Goal: Transaction & Acquisition: Purchase product/service

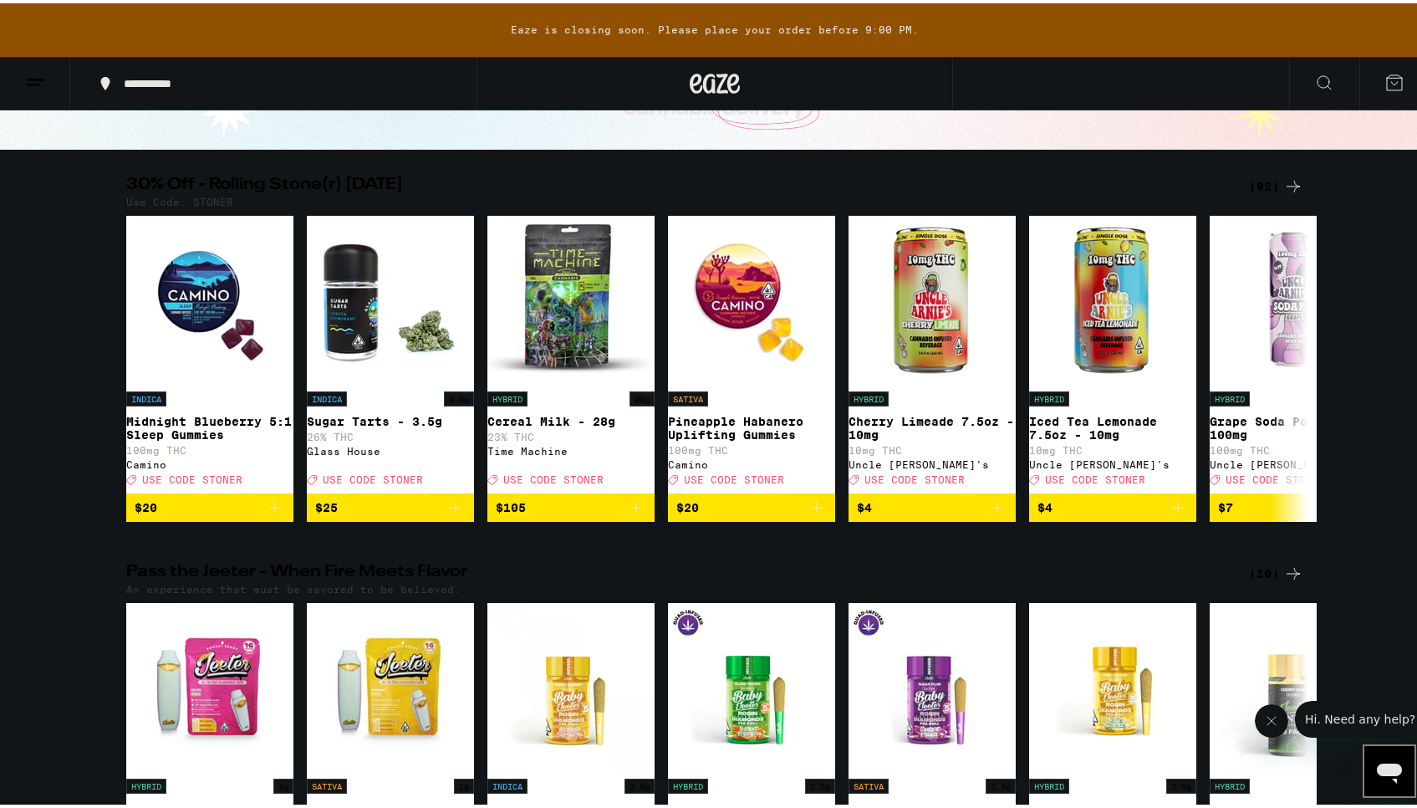
scroll to position [154, 0]
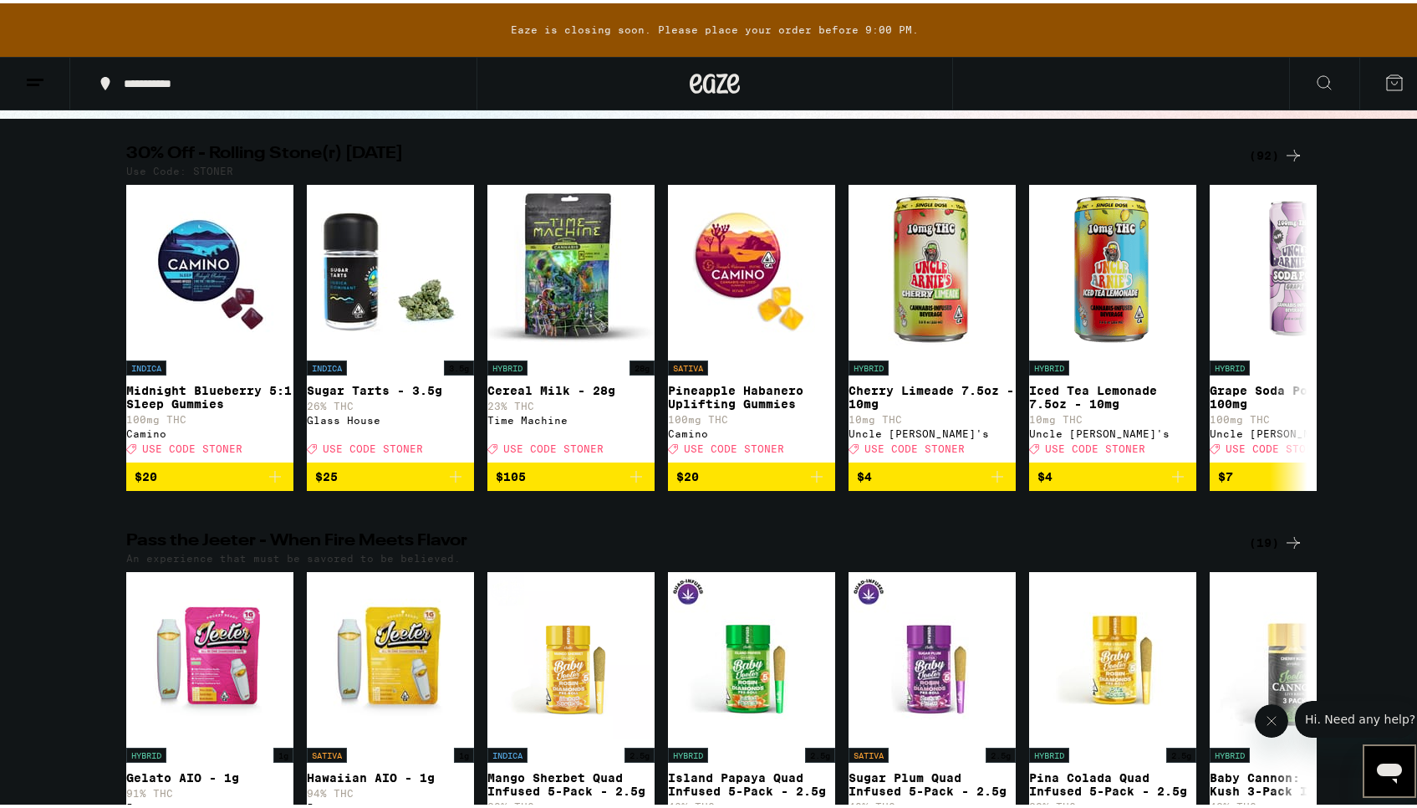
click at [1252, 153] on div "(92)" at bounding box center [1276, 152] width 54 height 20
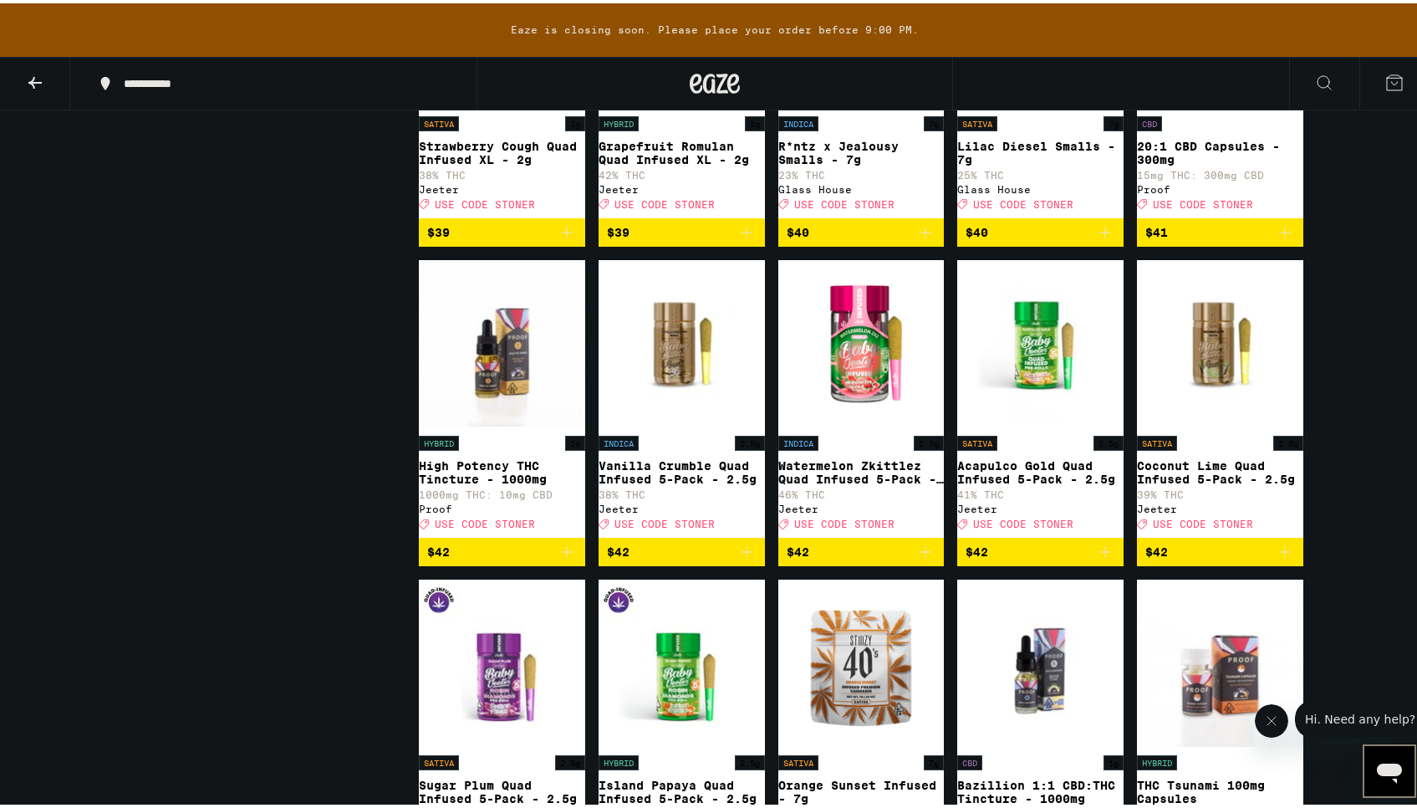
scroll to position [4779, 0]
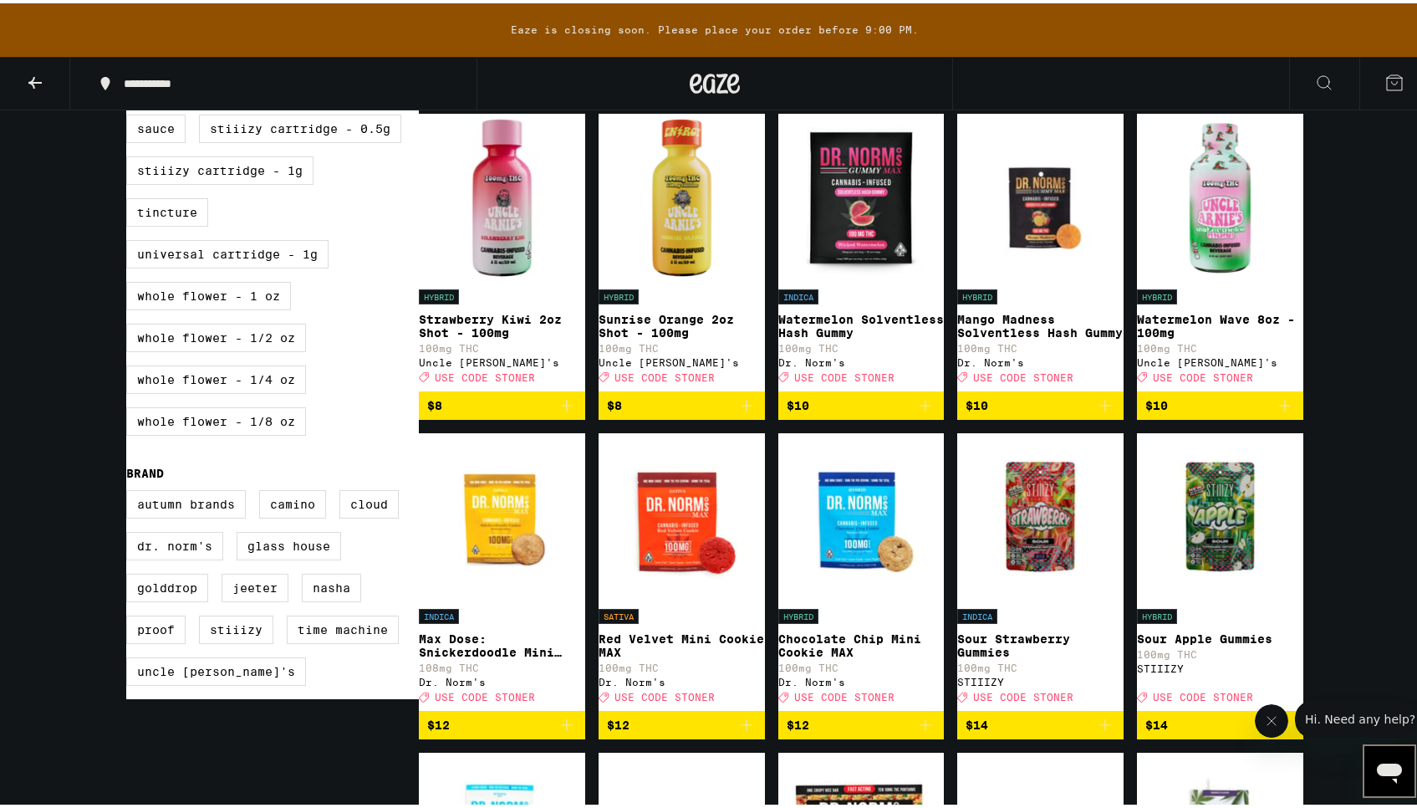
scroll to position [844, 0]
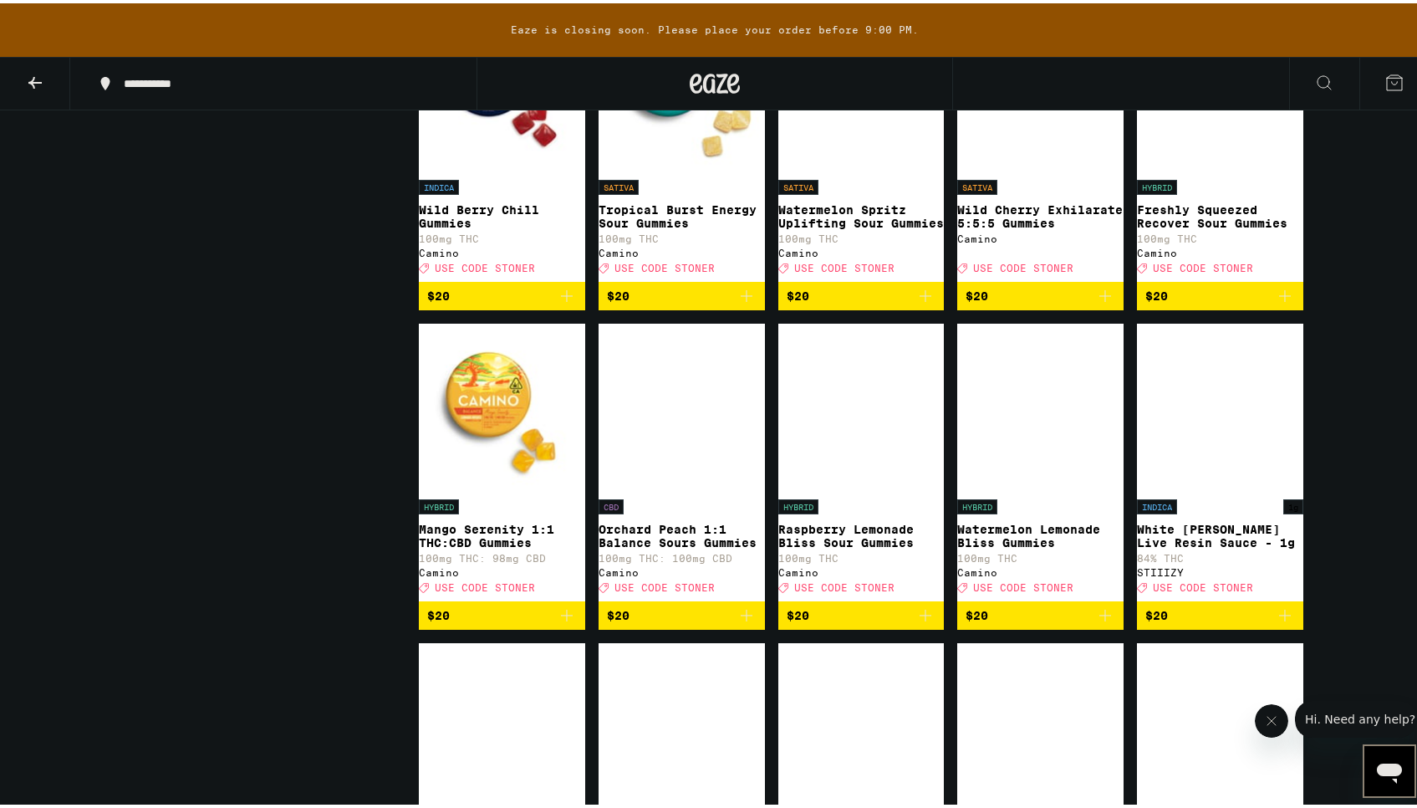
scroll to position [2535, 0]
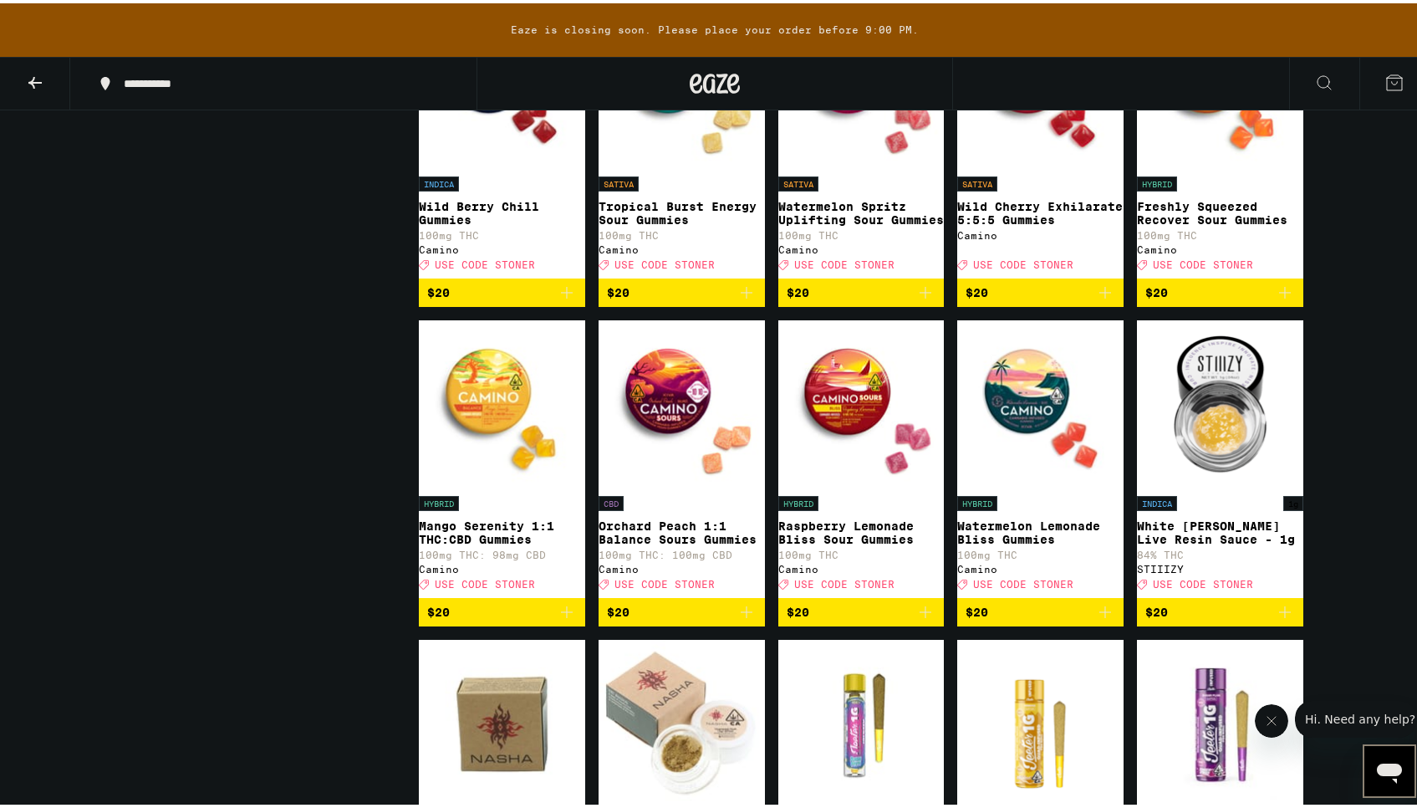
click at [561, 619] on icon "Add to bag" at bounding box center [567, 609] width 20 height 20
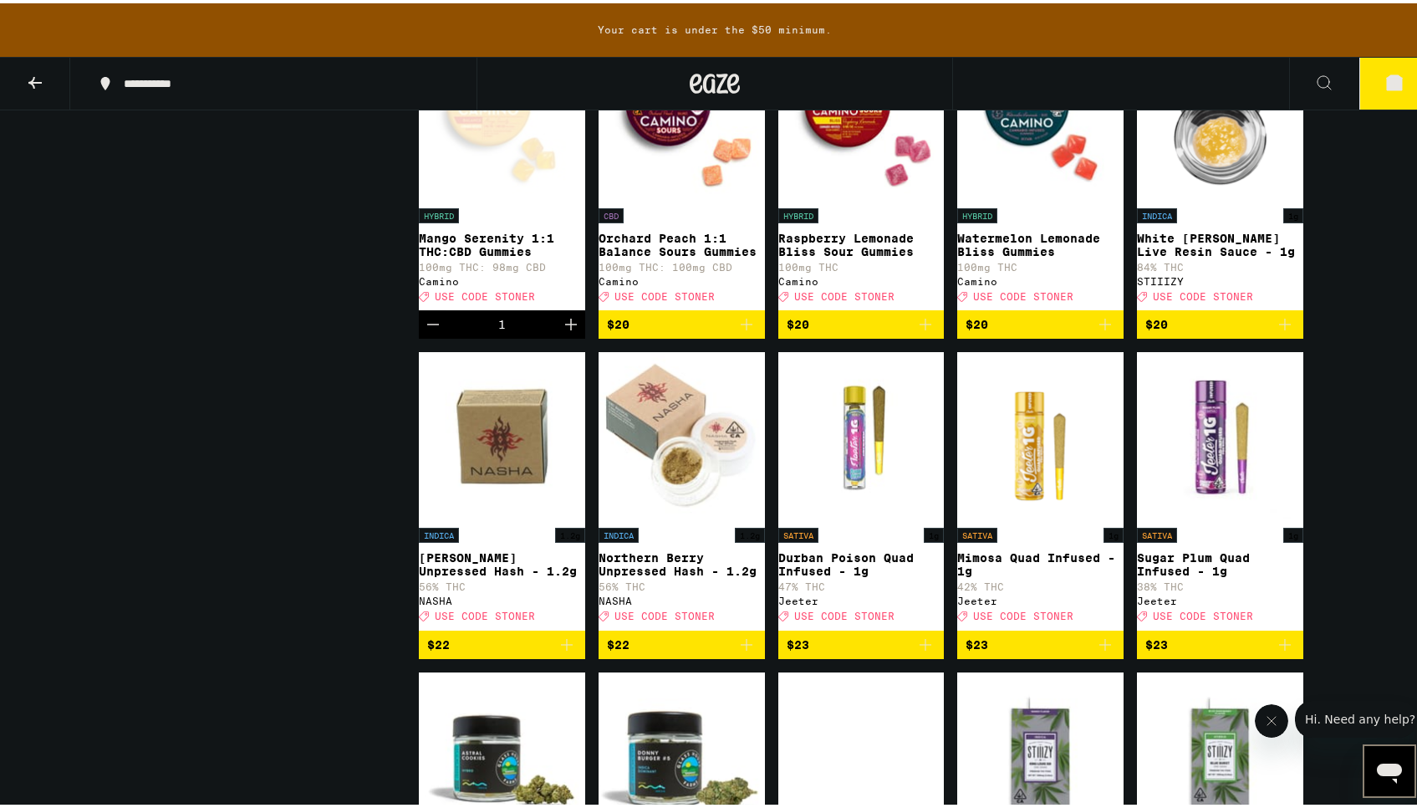
scroll to position [2803, 0]
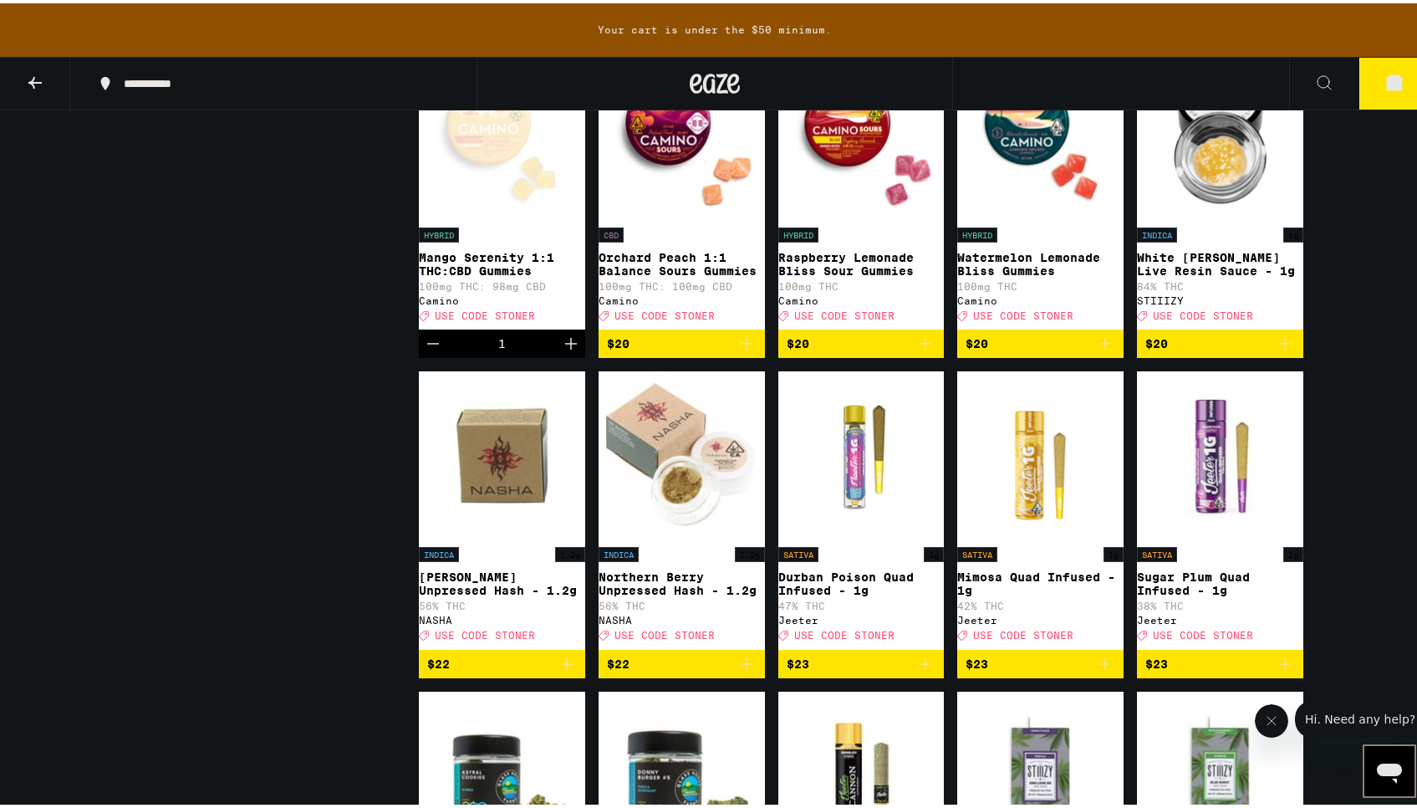
click at [206, 413] on div "Potency Low Medium High Very High Mostly CBD Strain Type CBD Hybrid Indica No S…" at bounding box center [272, 503] width 293 height 6120
click at [229, 423] on div "Potency Low Medium High Very High Mostly CBD Strain Type CBD Hybrid Indica No S…" at bounding box center [272, 503] width 293 height 6120
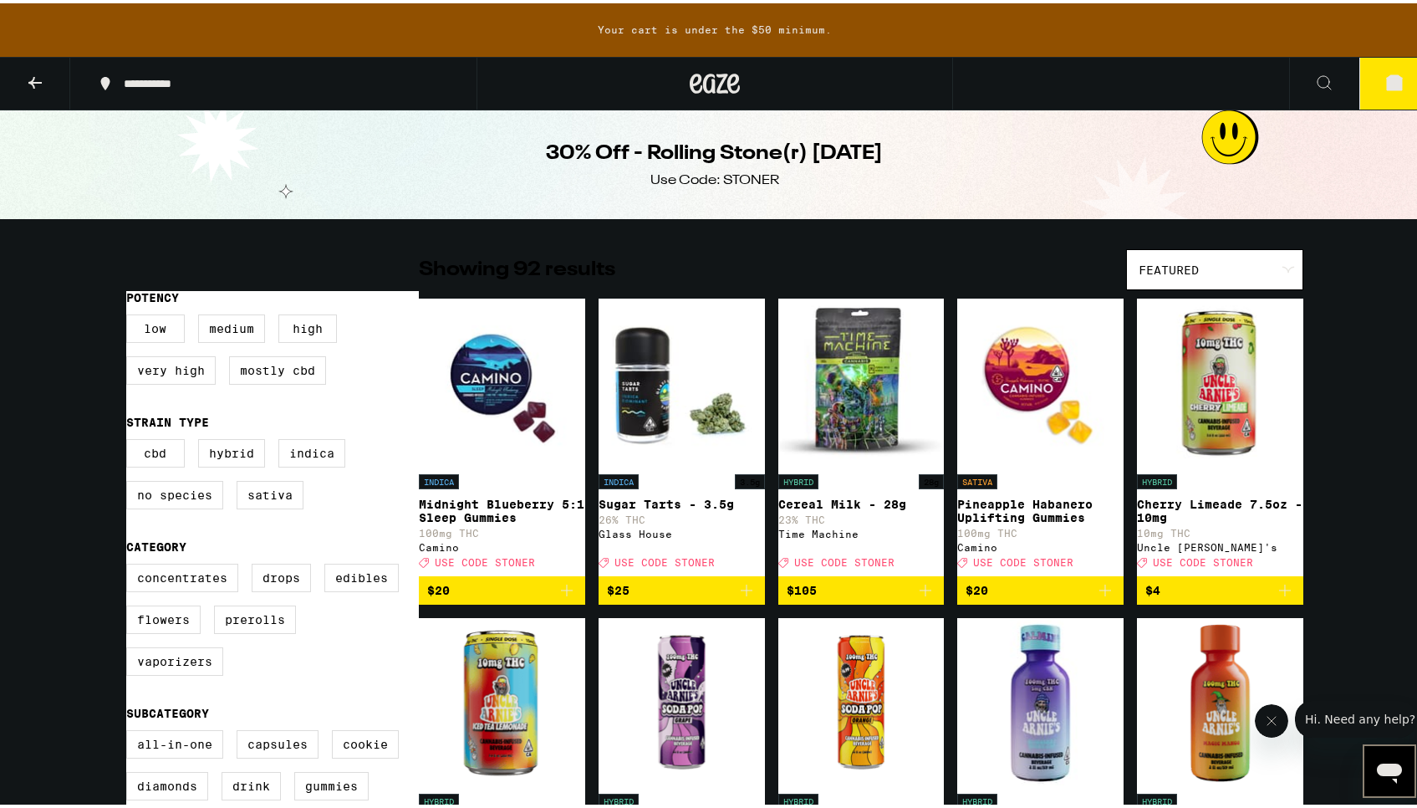
scroll to position [0, 0]
click at [1282, 269] on icon at bounding box center [1288, 267] width 13 height 8
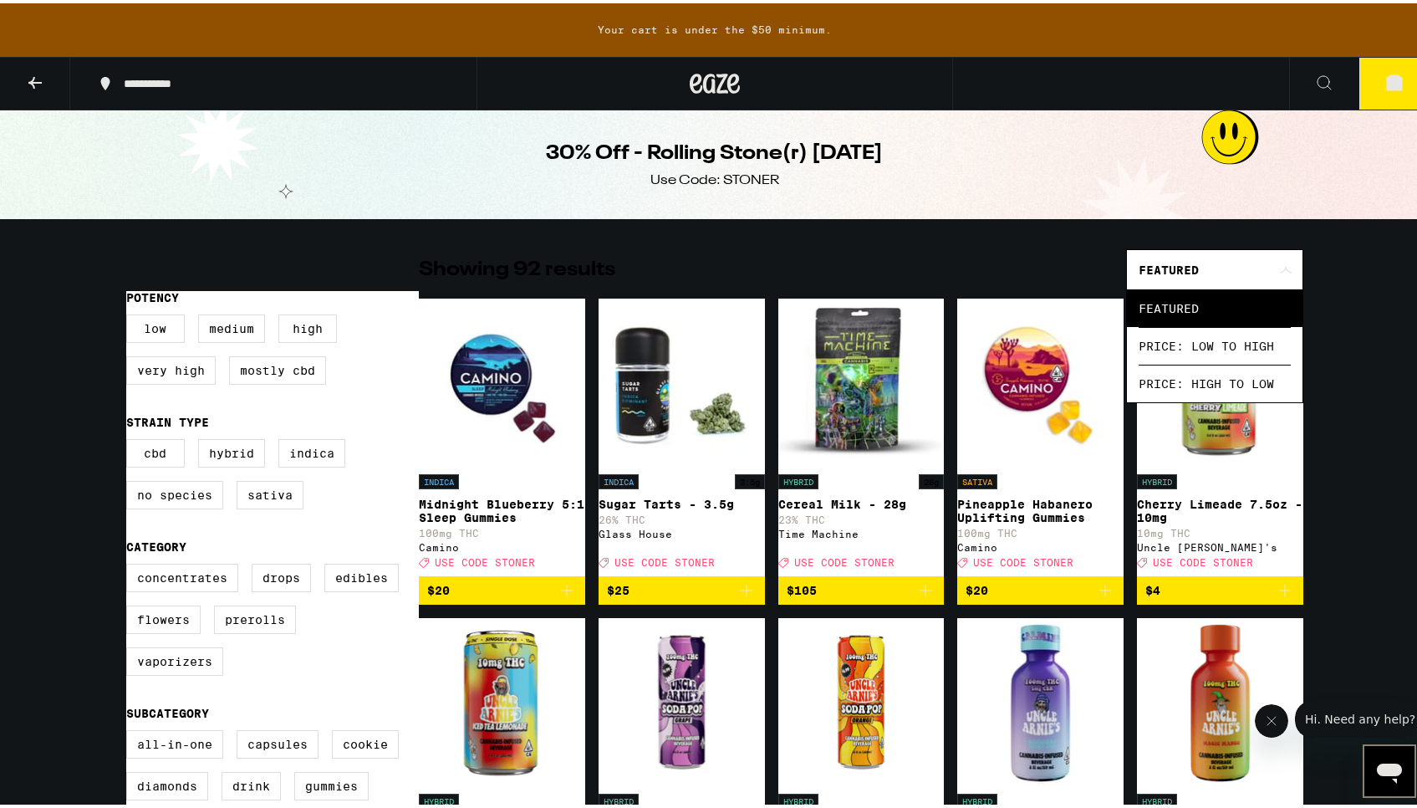
click at [1280, 269] on icon at bounding box center [1285, 267] width 13 height 8
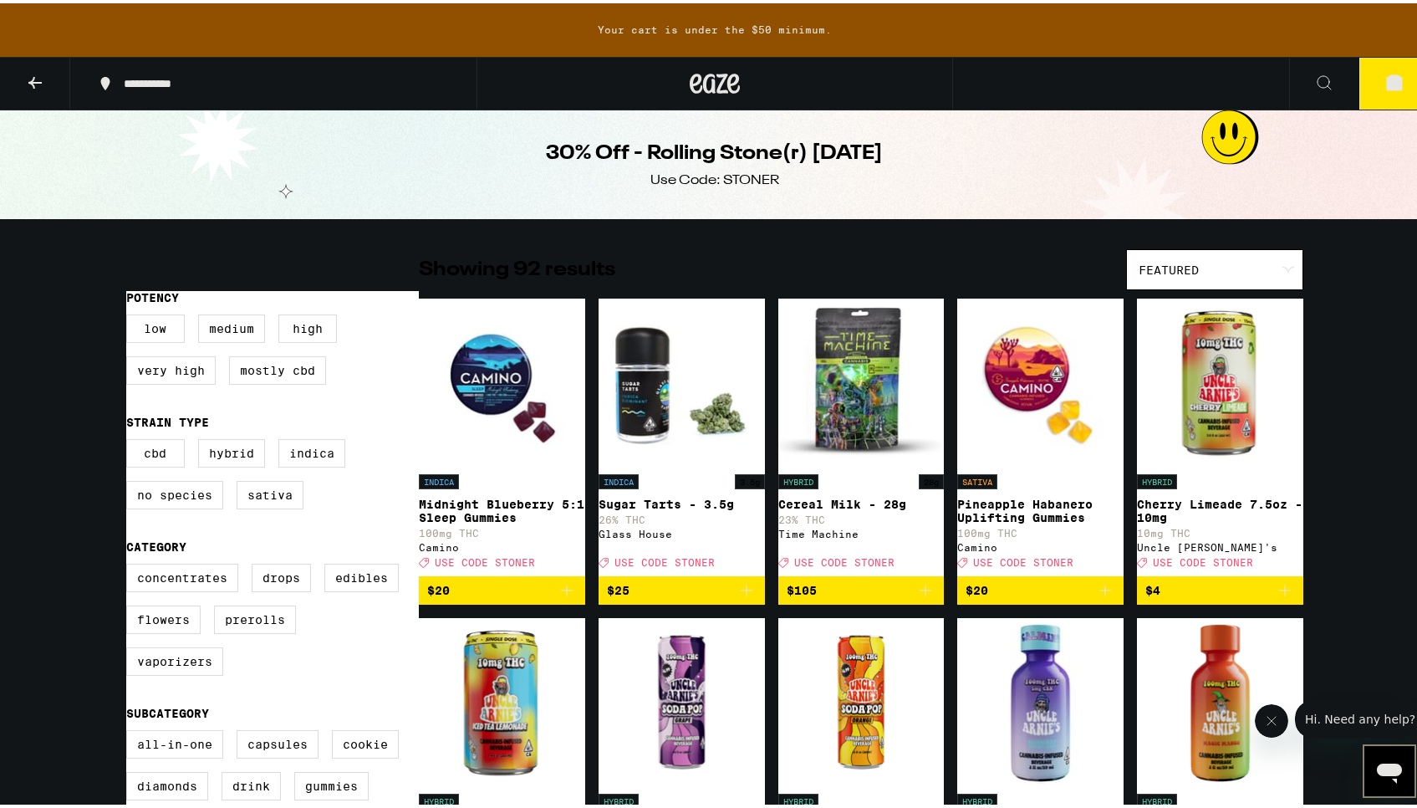
click at [1279, 260] on div "Featured" at bounding box center [1215, 266] width 176 height 39
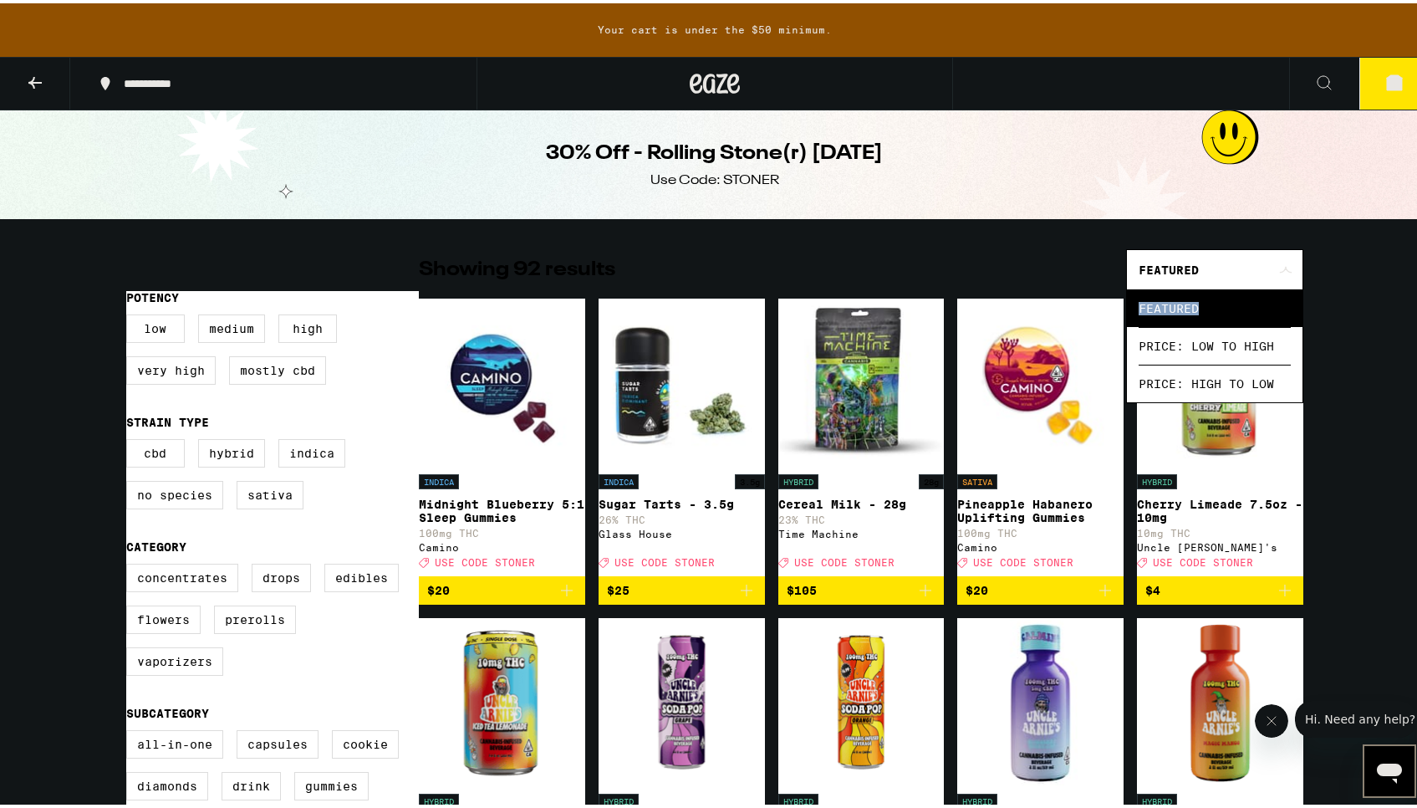
click at [1279, 260] on div "Featured" at bounding box center [1215, 266] width 176 height 39
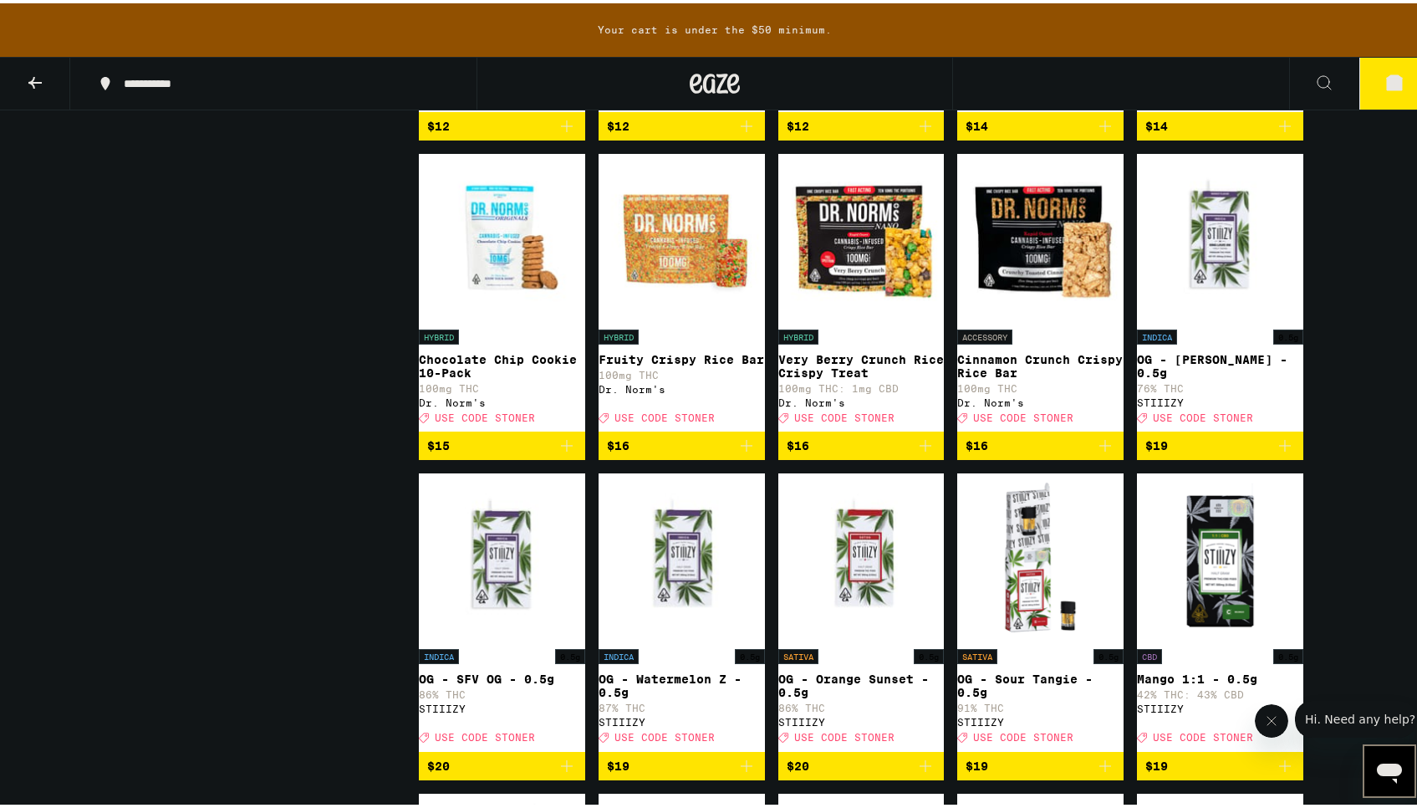
scroll to position [1421, 0]
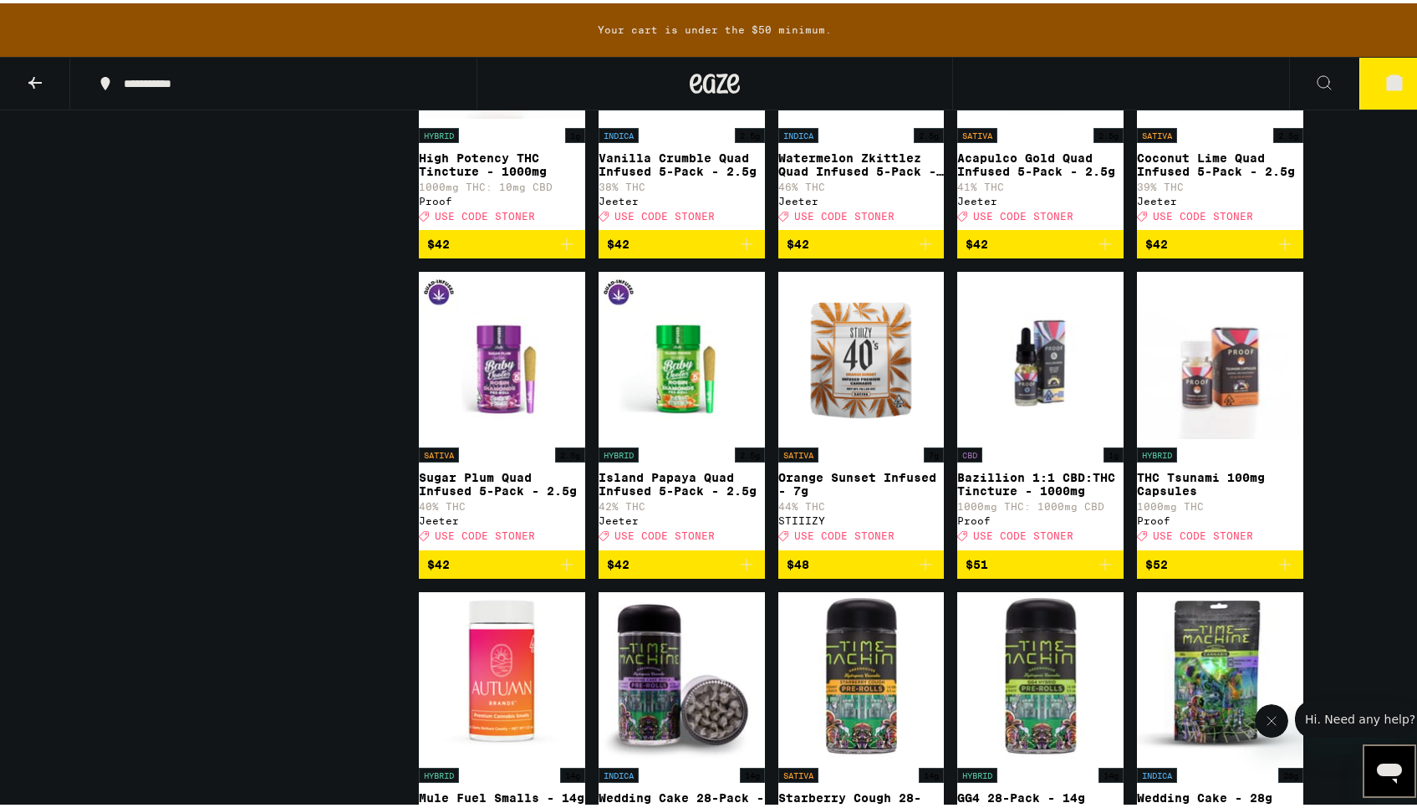
scroll to position [5138, 0]
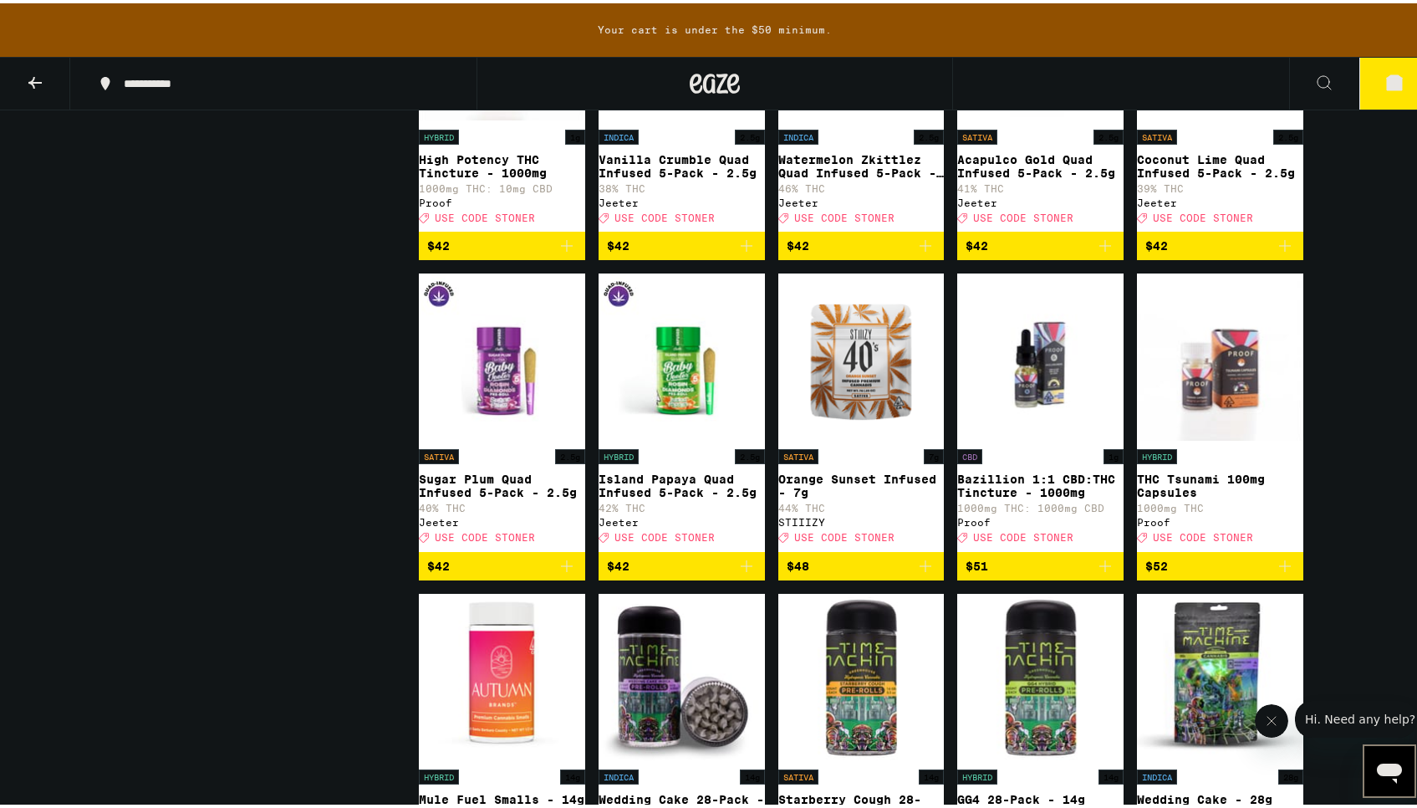
click at [738, 252] on icon "Add to bag" at bounding box center [747, 242] width 20 height 20
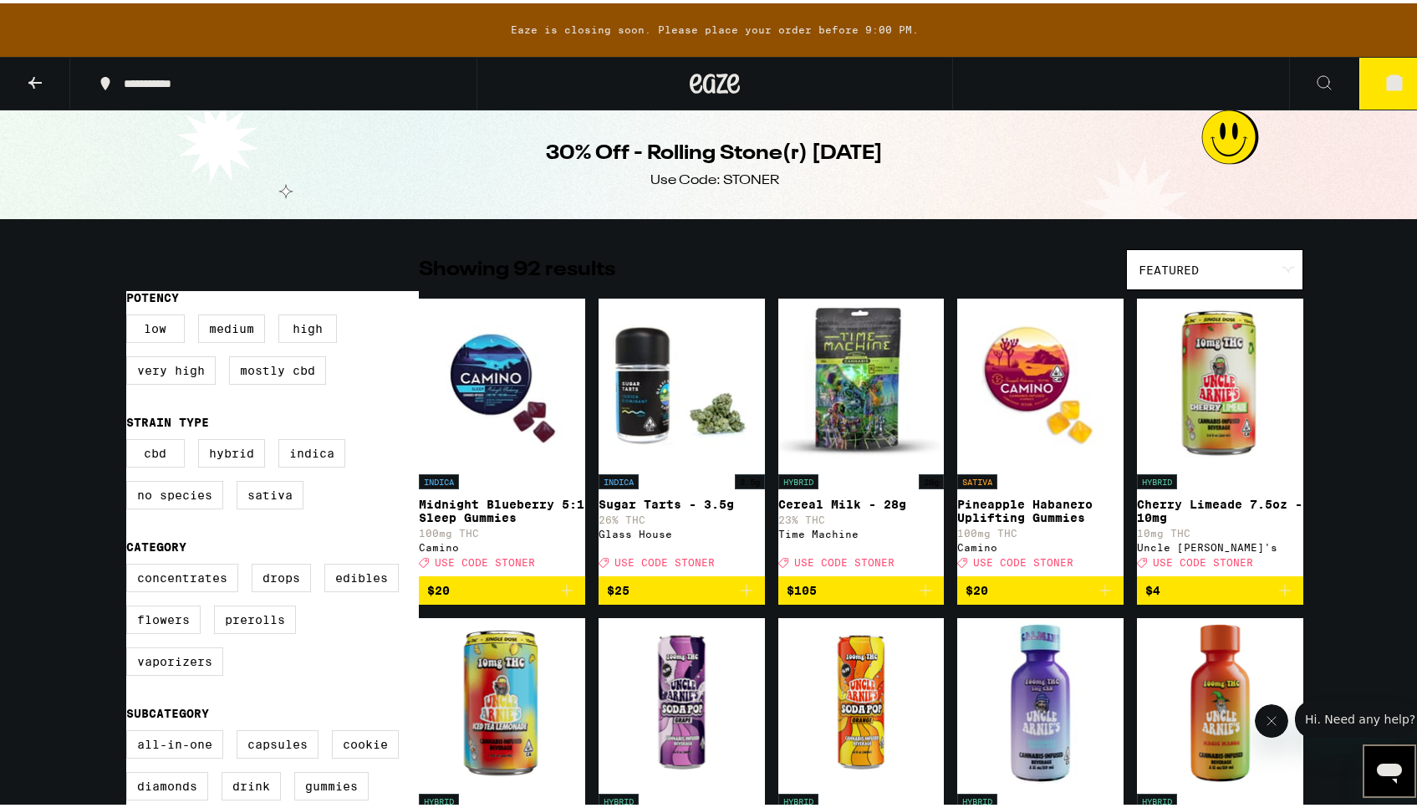
scroll to position [0, 0]
click at [1282, 268] on icon at bounding box center [1288, 267] width 13 height 8
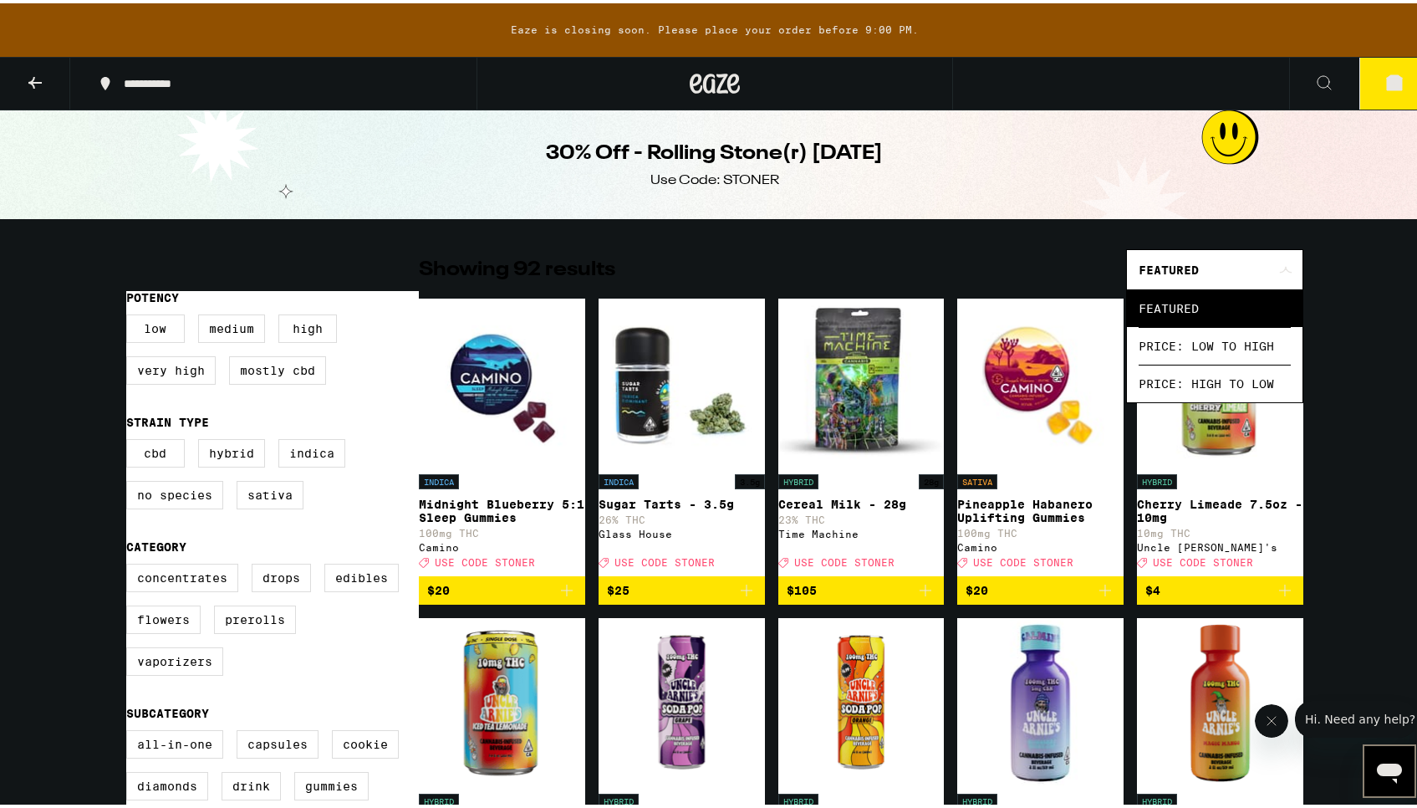
click at [1280, 264] on icon at bounding box center [1285, 267] width 13 height 8
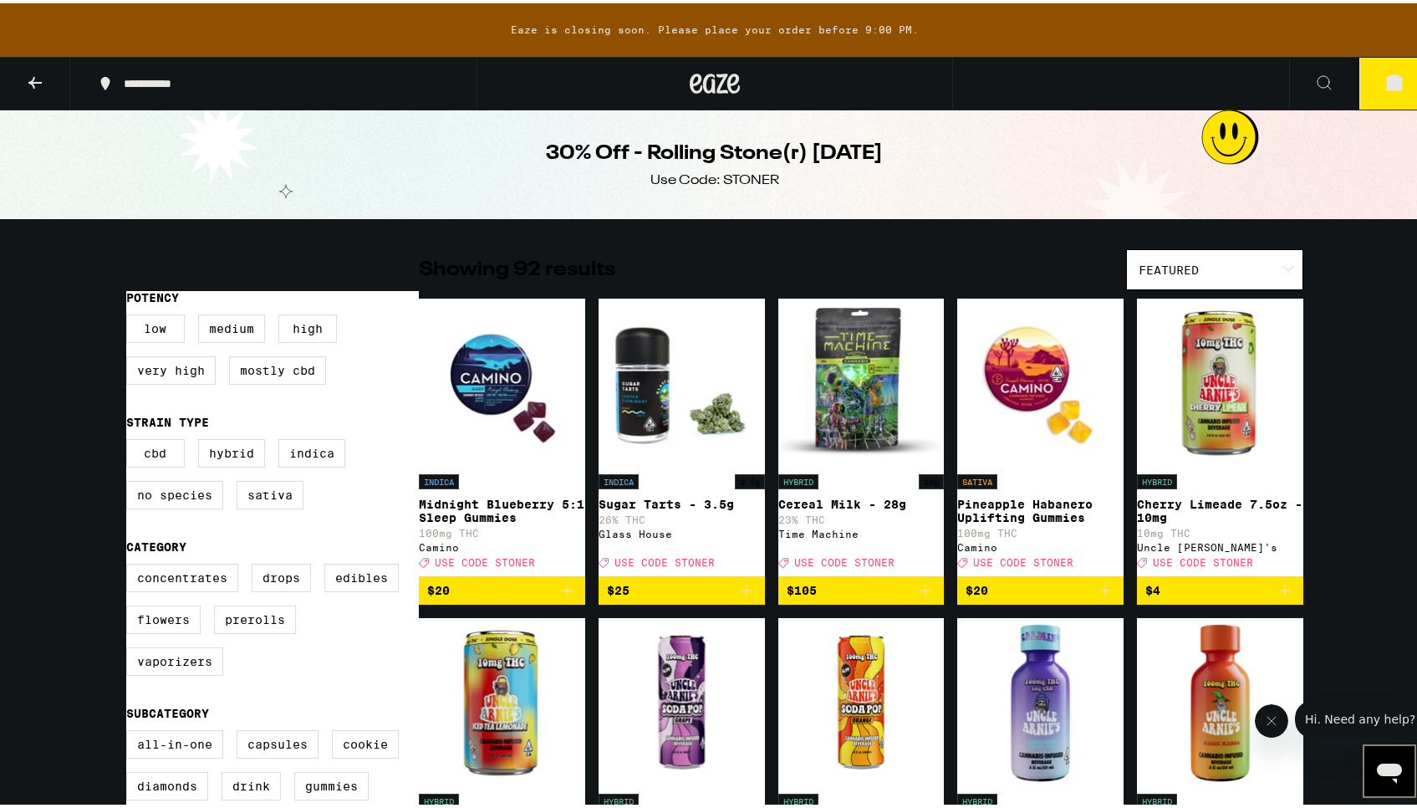
click at [1282, 264] on icon at bounding box center [1288, 267] width 13 height 8
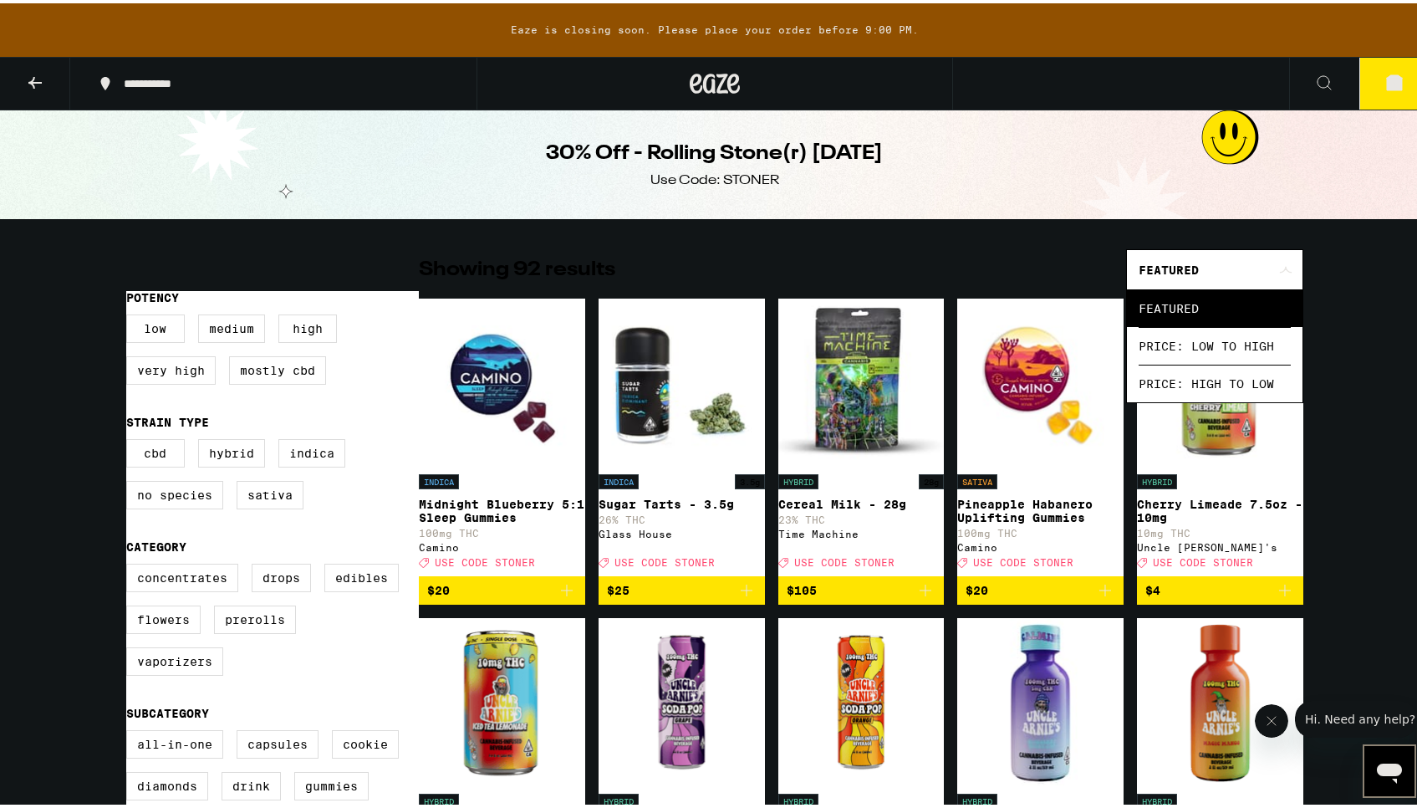
click at [1280, 264] on icon at bounding box center [1285, 267] width 13 height 8
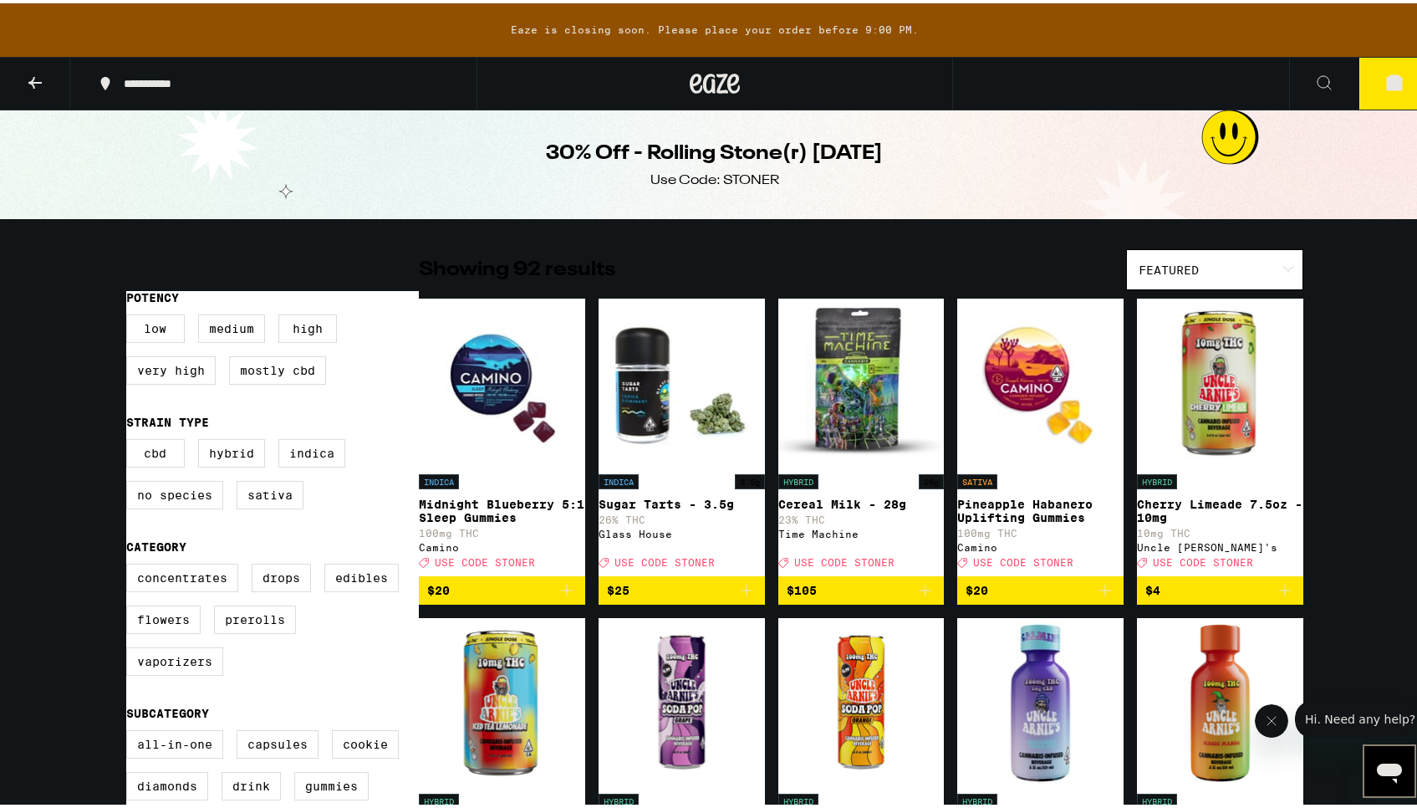
click at [1283, 266] on icon at bounding box center [1288, 266] width 12 height 6
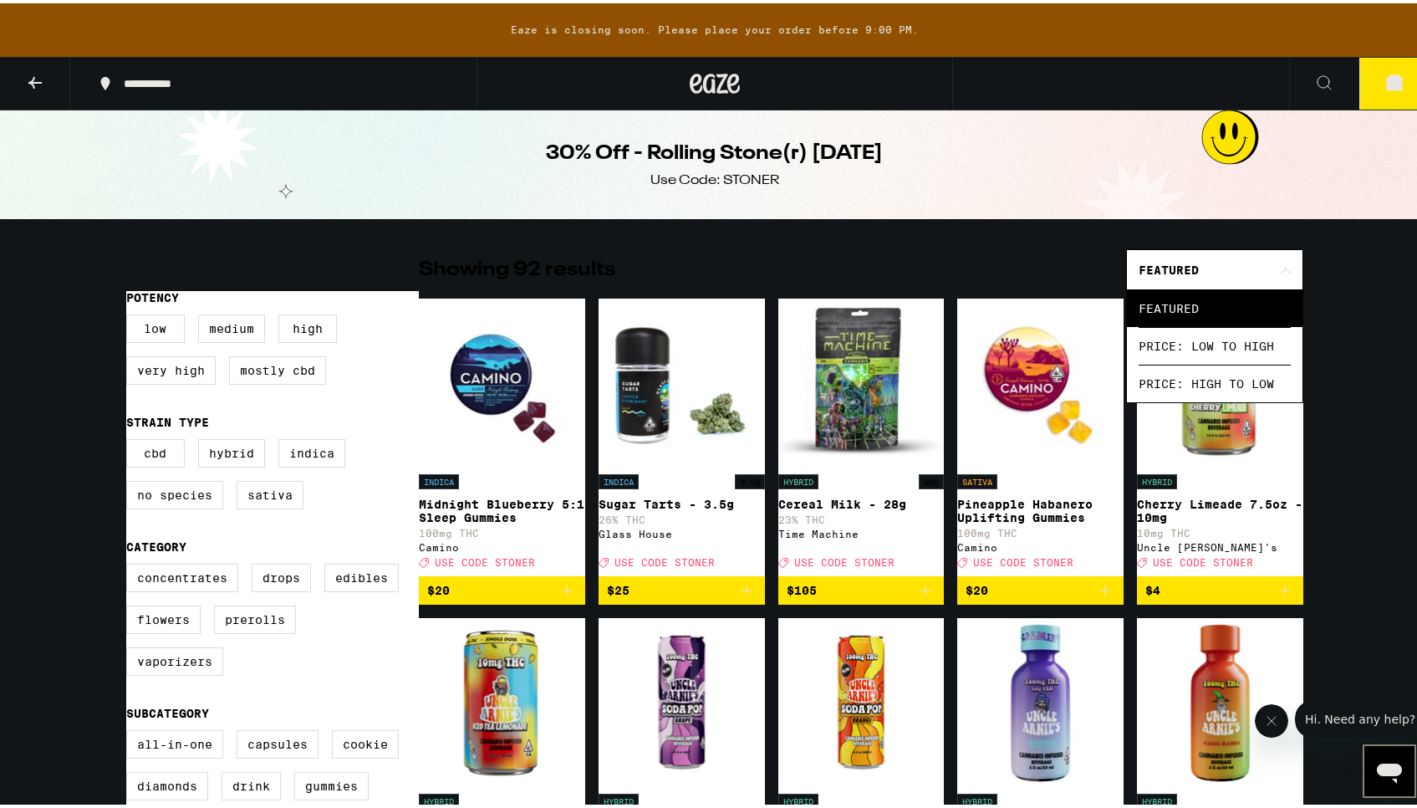
click at [1283, 266] on icon at bounding box center [1285, 267] width 13 height 8
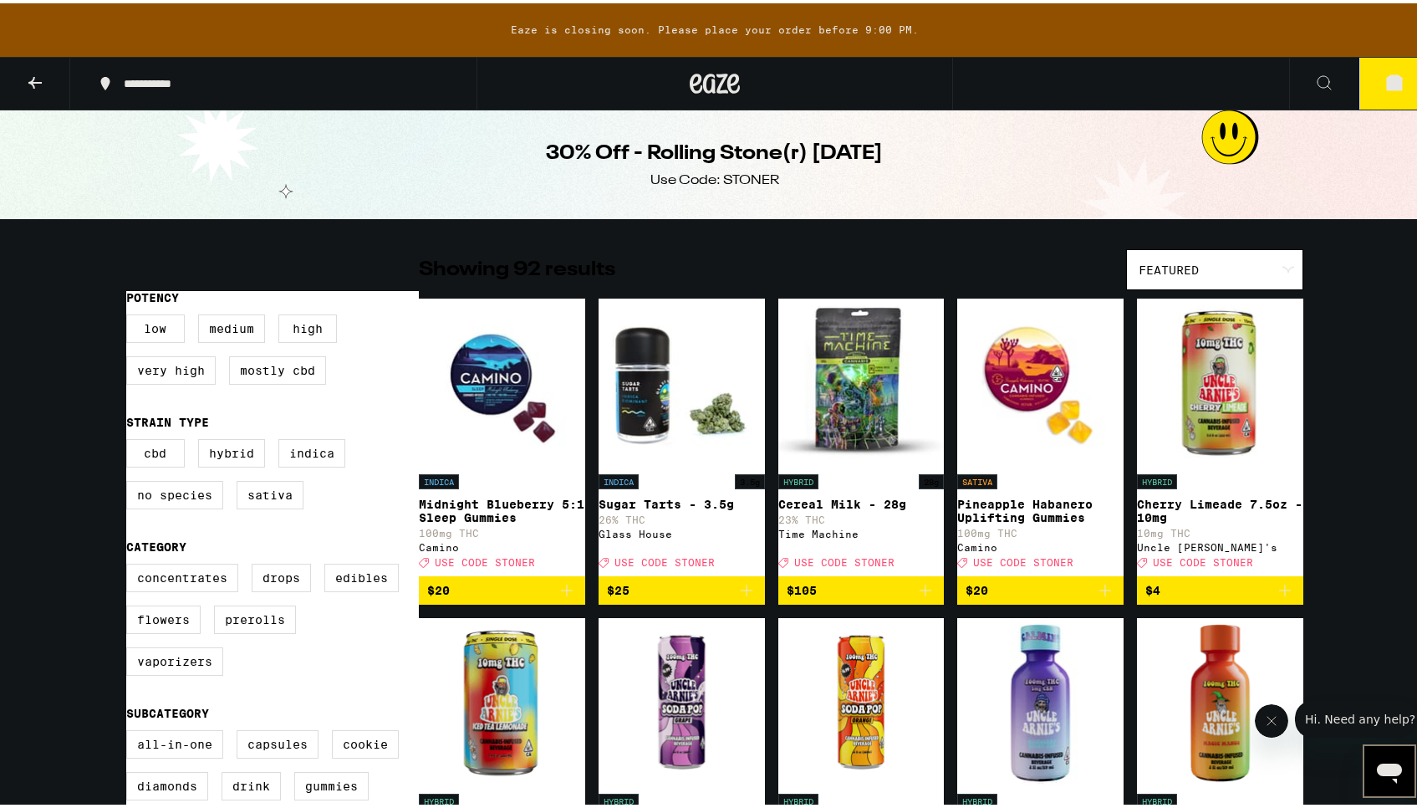
click at [1392, 81] on span "2" at bounding box center [1394, 81] width 5 height 10
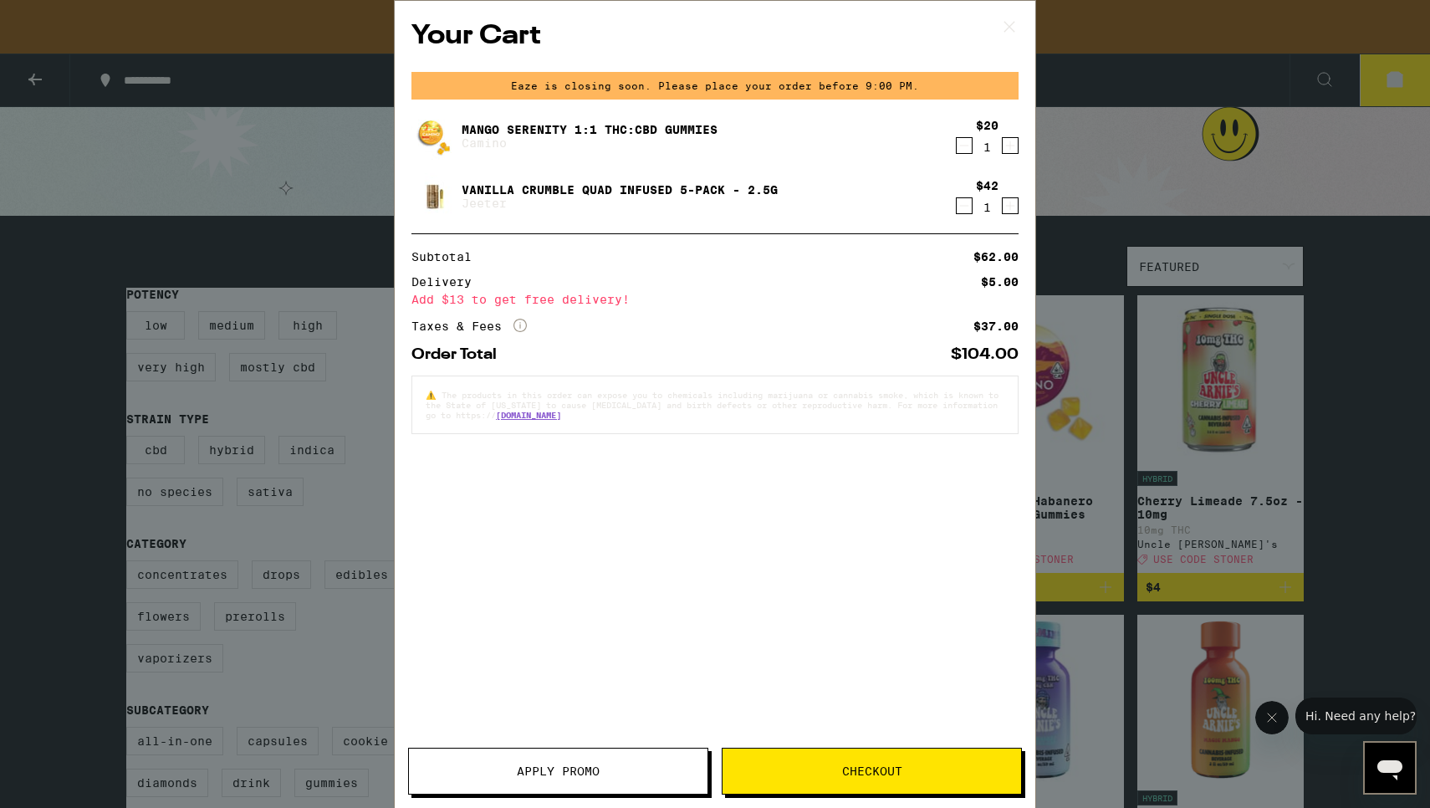
click at [548, 766] on span "Apply Promo" at bounding box center [558, 771] width 83 height 12
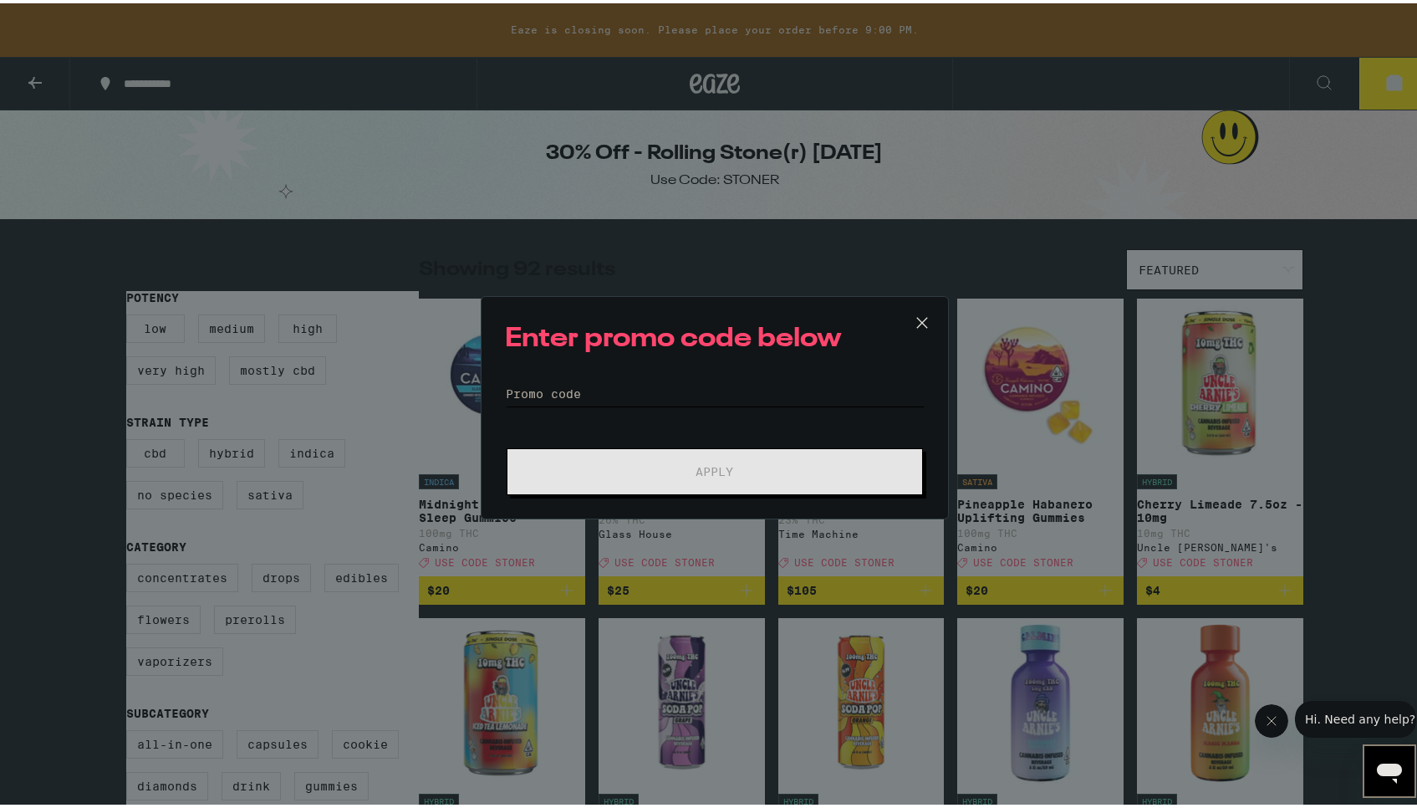
click at [543, 393] on input "Promo Code" at bounding box center [715, 390] width 420 height 25
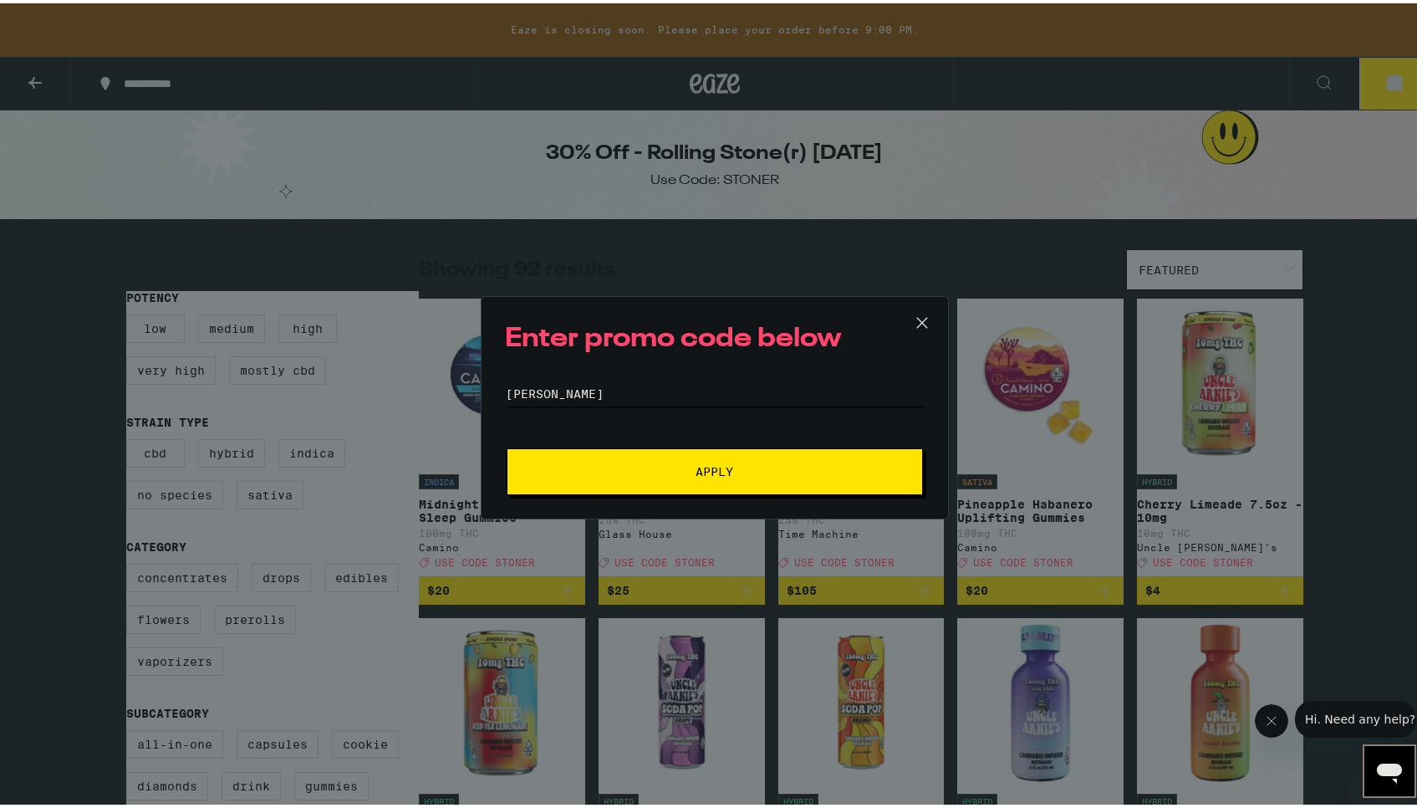
type input "[PERSON_NAME]"
click at [708, 455] on button "Apply" at bounding box center [715, 468] width 416 height 47
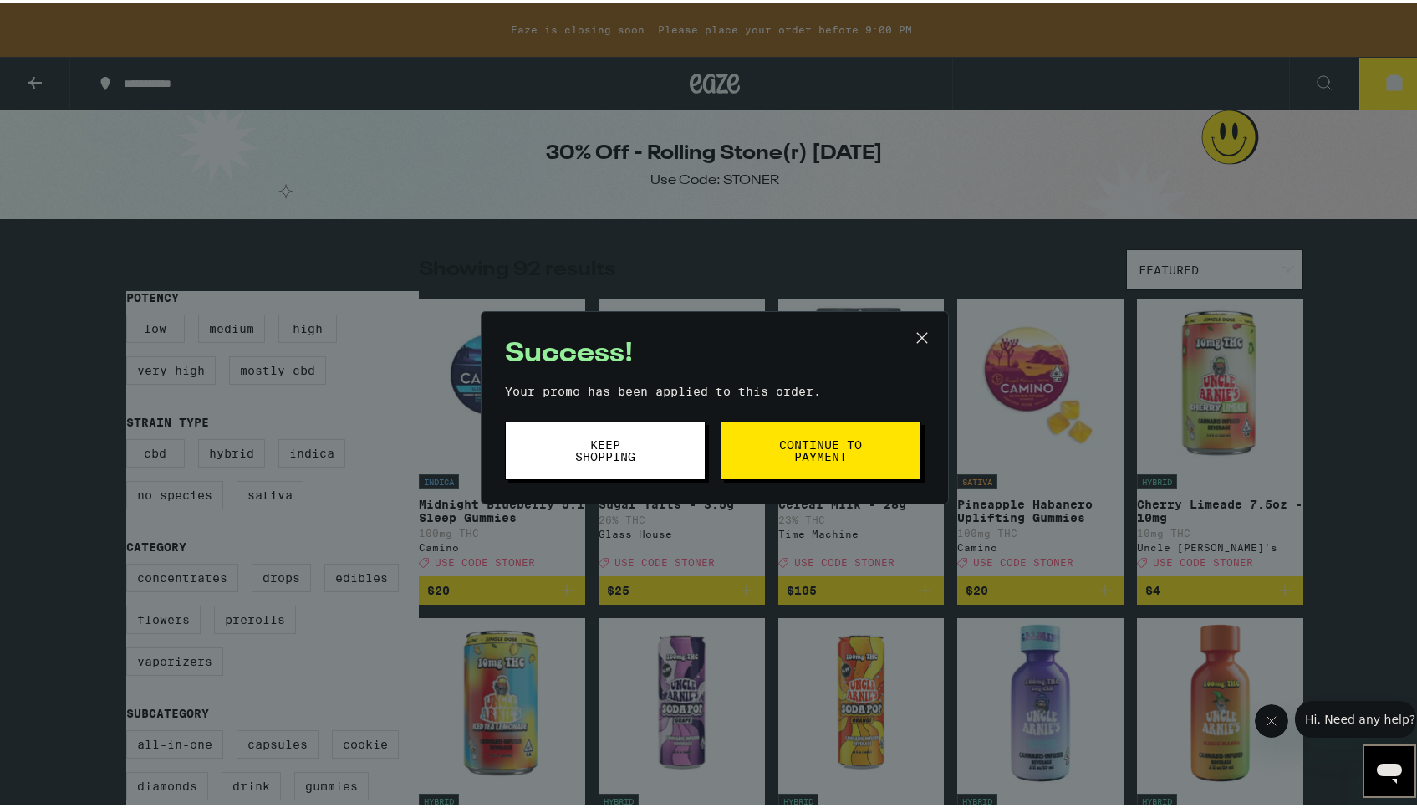
click at [803, 455] on span "Continue to payment" at bounding box center [820, 447] width 85 height 23
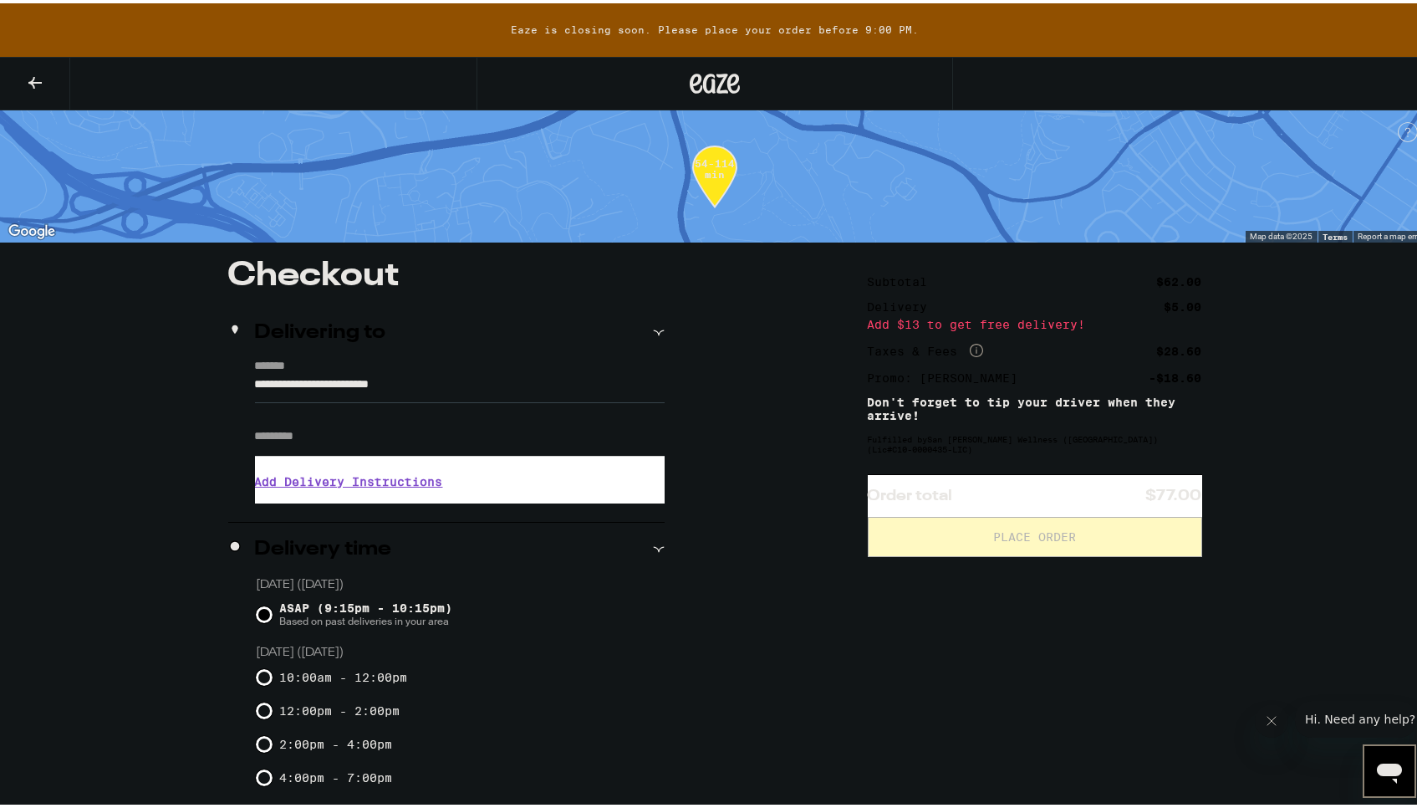
click at [1334, 464] on div "**********" at bounding box center [715, 598] width 1430 height 1197
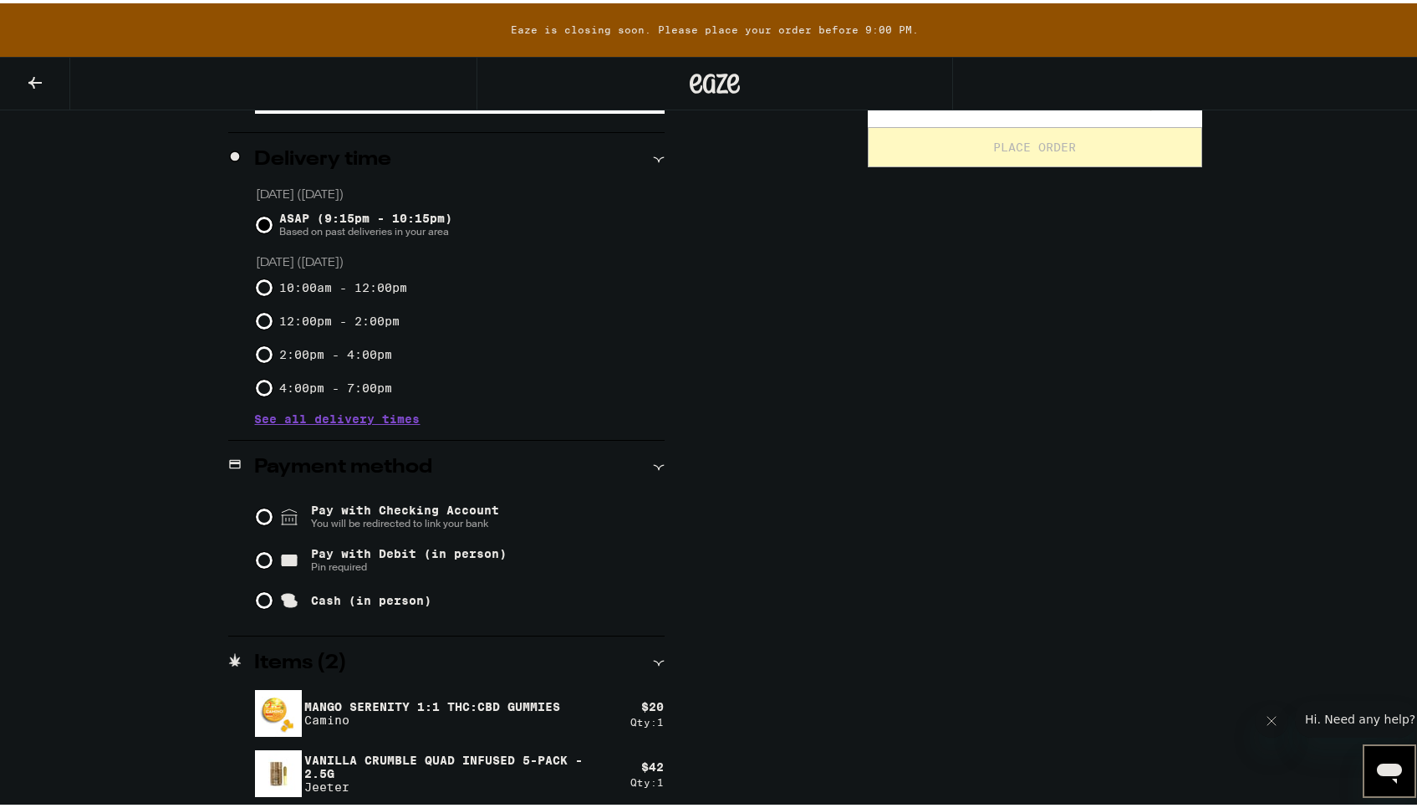
scroll to position [390, 0]
click at [256, 517] on input "Pay with Checking Account You will be redirected to link your bank" at bounding box center [264, 513] width 17 height 17
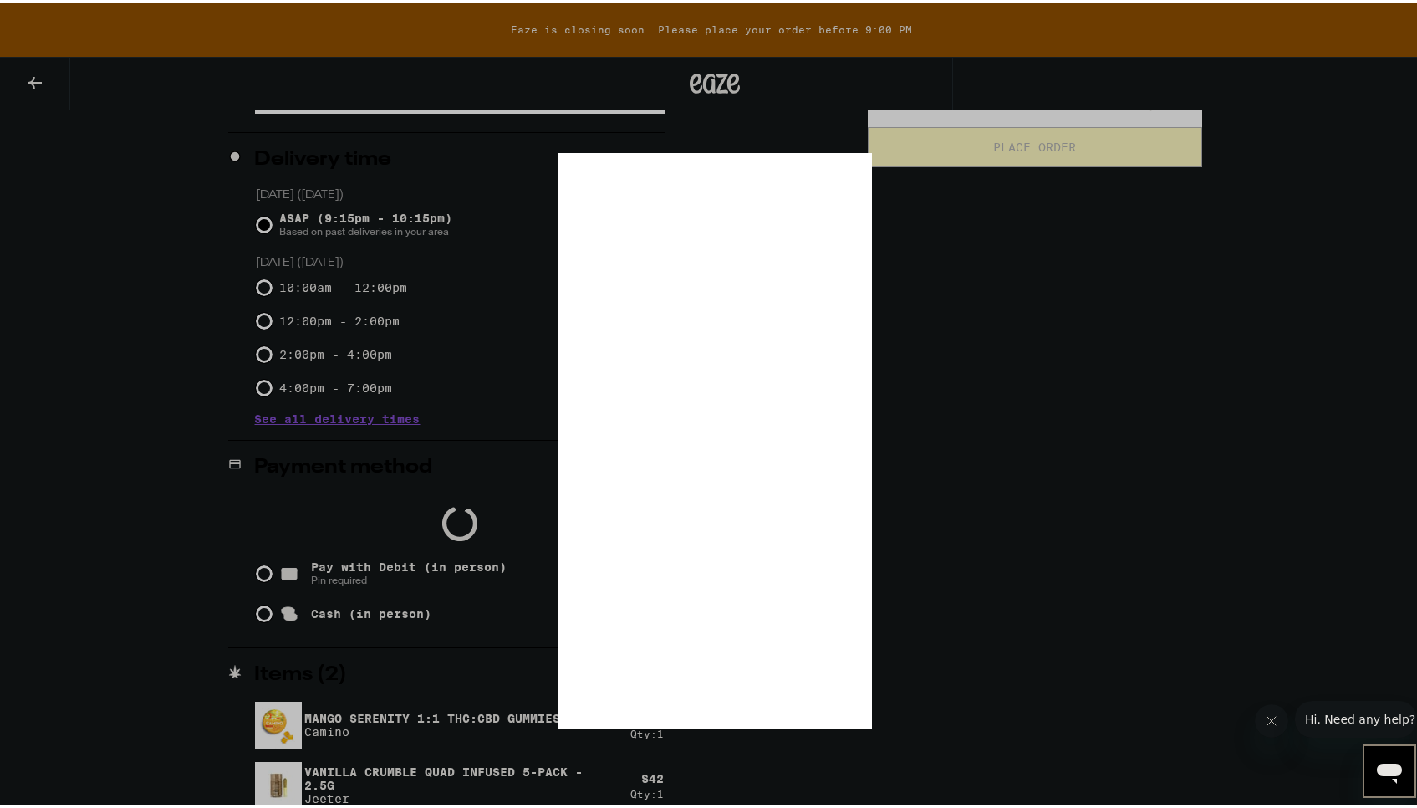
click at [941, 637] on div at bounding box center [715, 404] width 1430 height 808
click at [1068, 309] on div at bounding box center [715, 404] width 1430 height 808
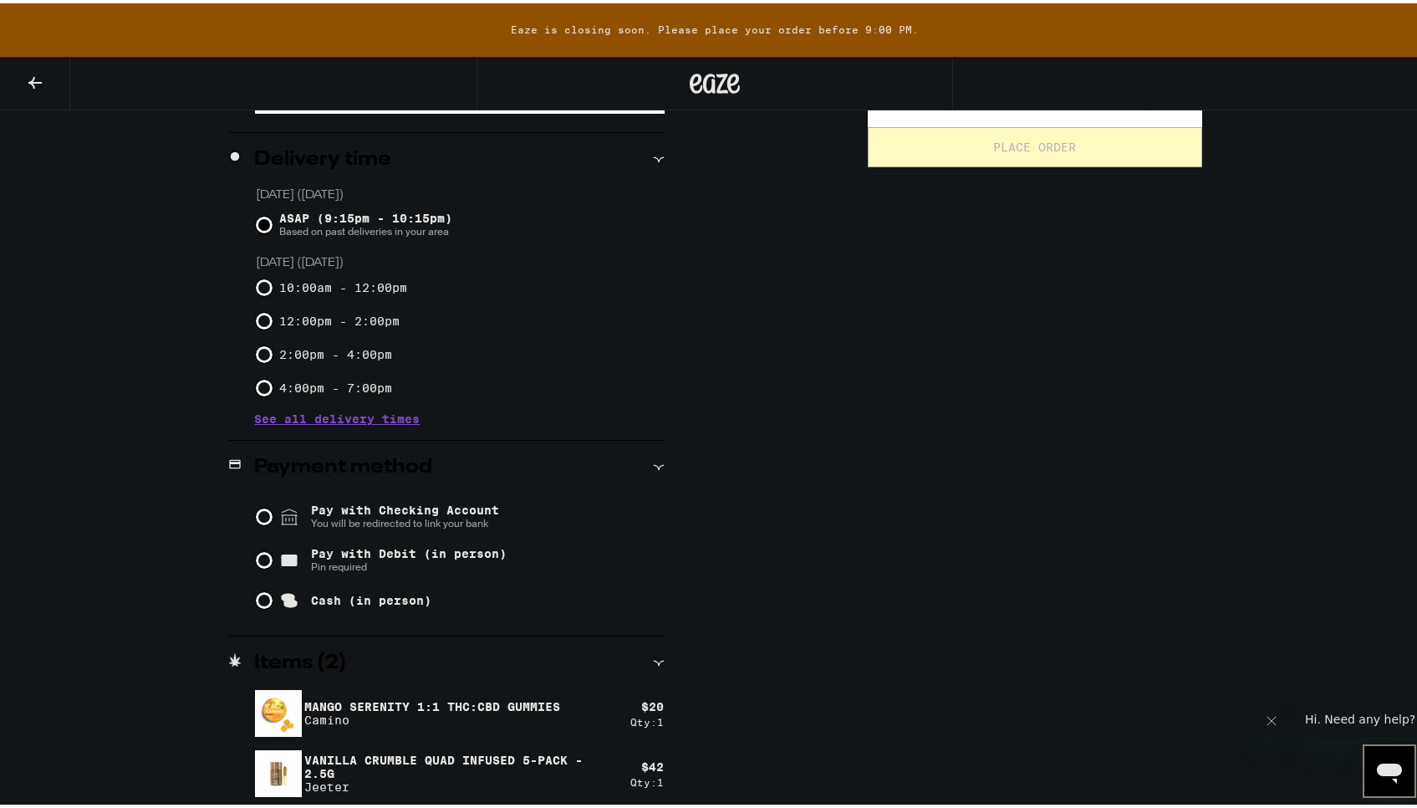
click at [256, 559] on input "Pay with Debit (in person) Pin required" at bounding box center [264, 556] width 17 height 17
radio input "true"
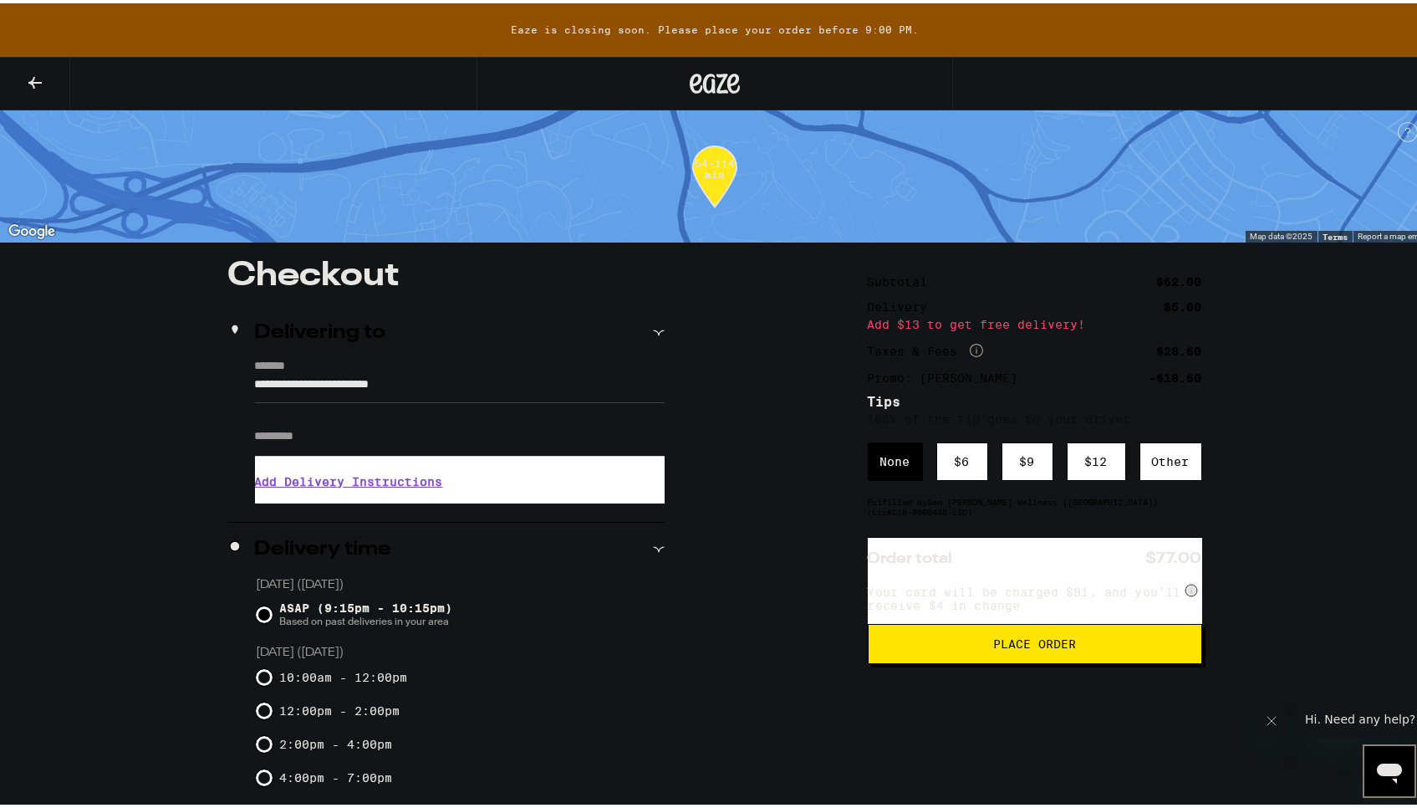
scroll to position [0, 0]
click at [1310, 480] on div "**********" at bounding box center [715, 726] width 1204 height 941
click at [1038, 646] on span "Place Order" at bounding box center [1034, 641] width 83 height 12
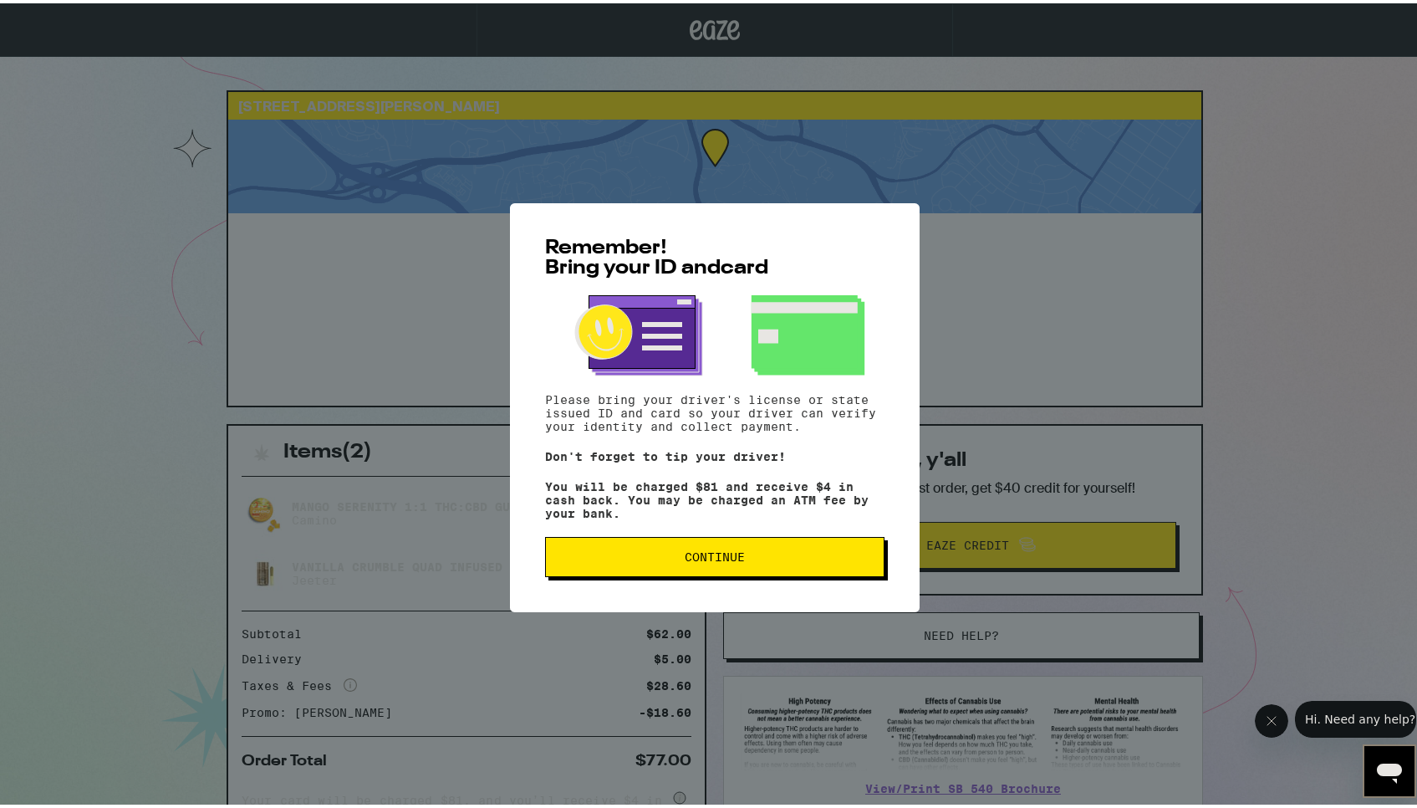
click at [710, 550] on button "Continue" at bounding box center [714, 553] width 339 height 40
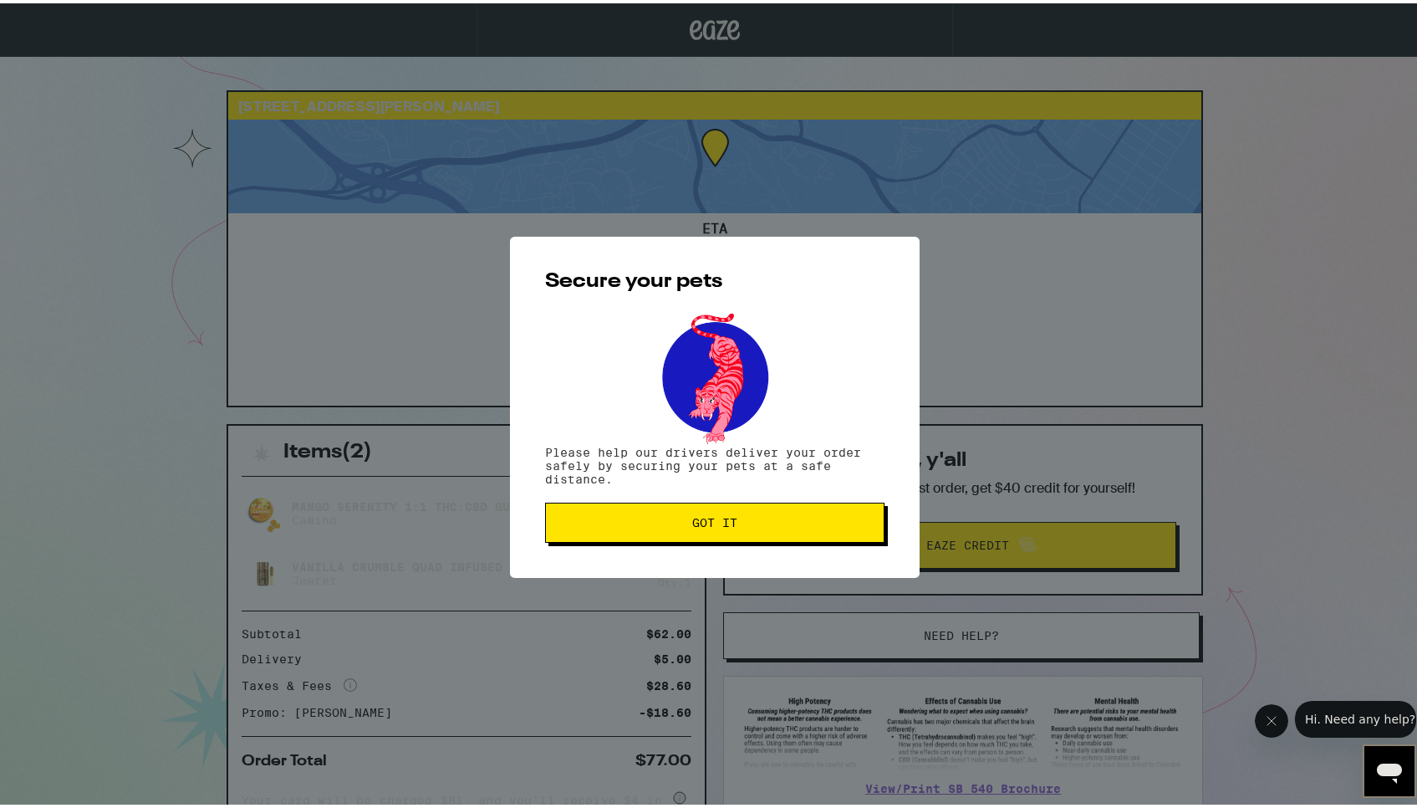
click at [720, 525] on span "Got it" at bounding box center [714, 519] width 45 height 12
